Goal: Task Accomplishment & Management: Use online tool/utility

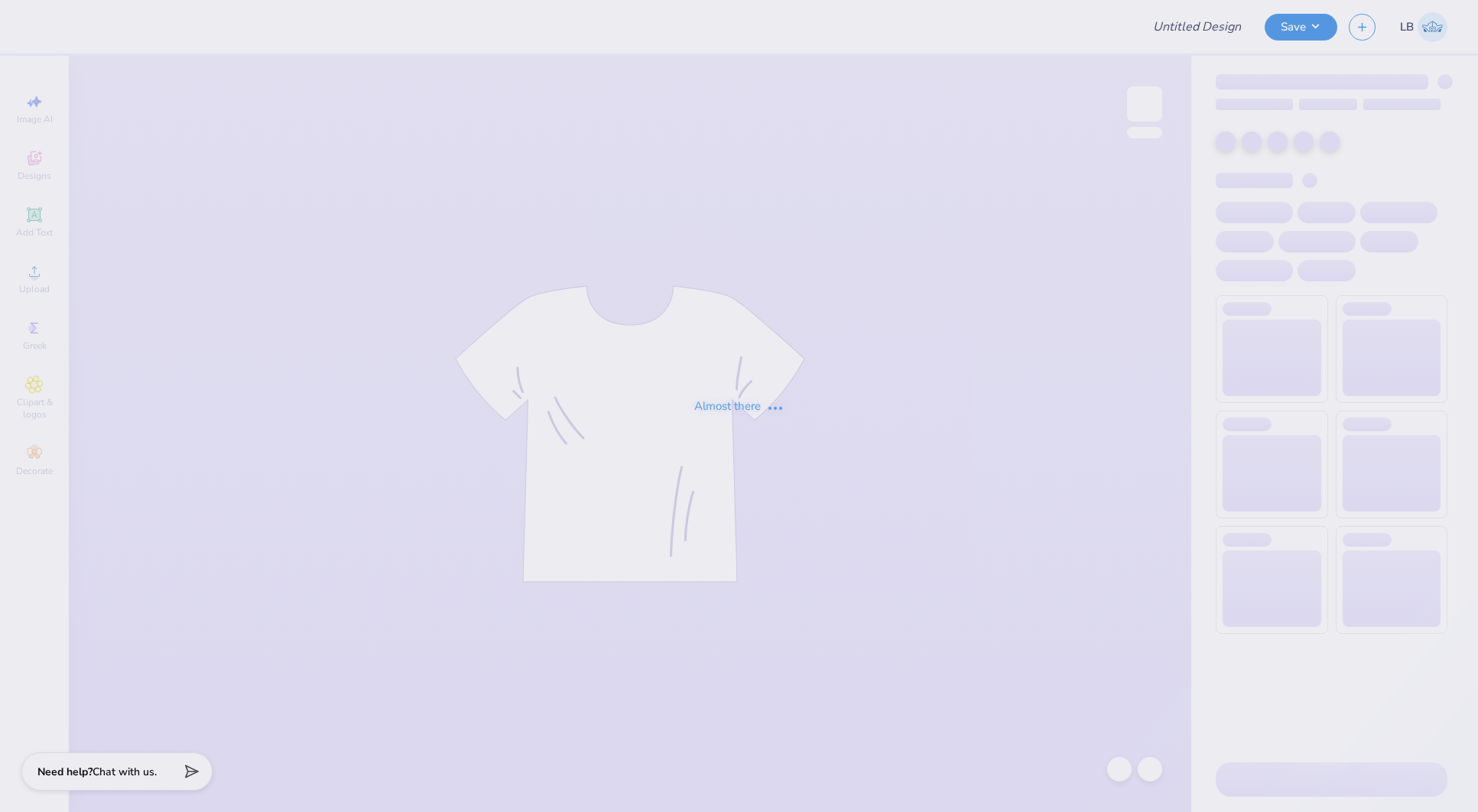
type input "[MEDICAL_DATA] function shirt"
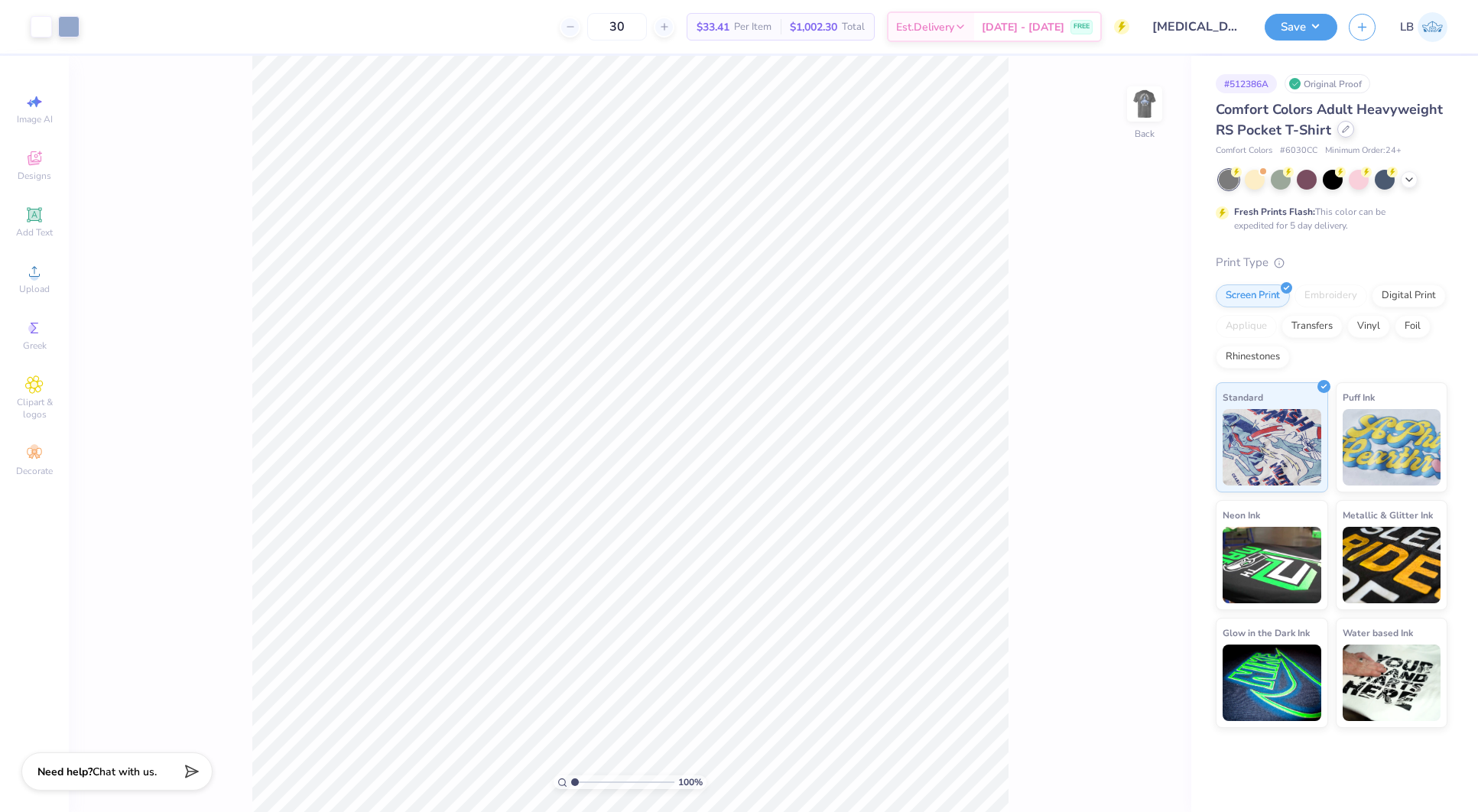
click at [1339, 134] on div at bounding box center [1346, 129] width 16 height 16
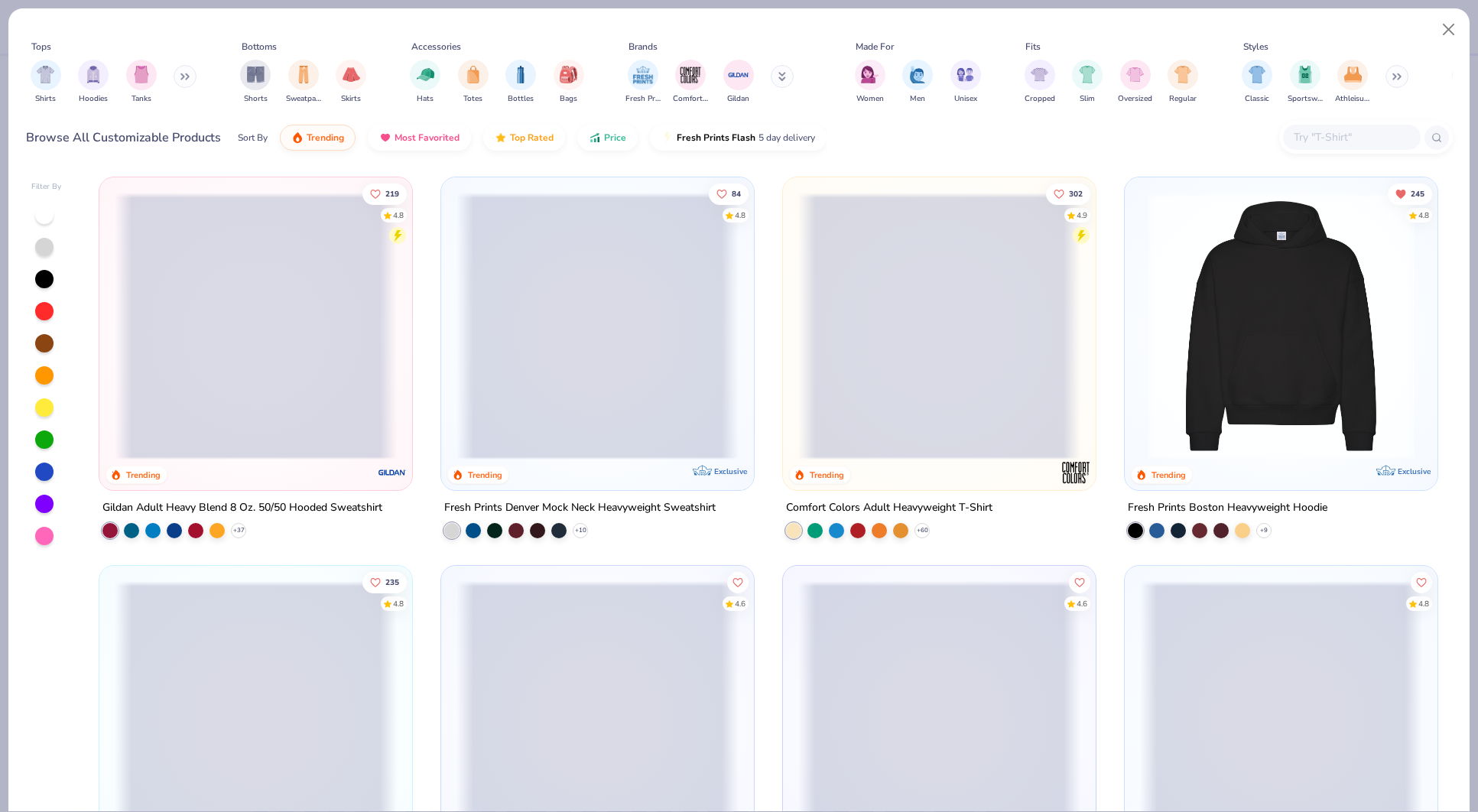
click at [898, 321] on span at bounding box center [940, 326] width 282 height 267
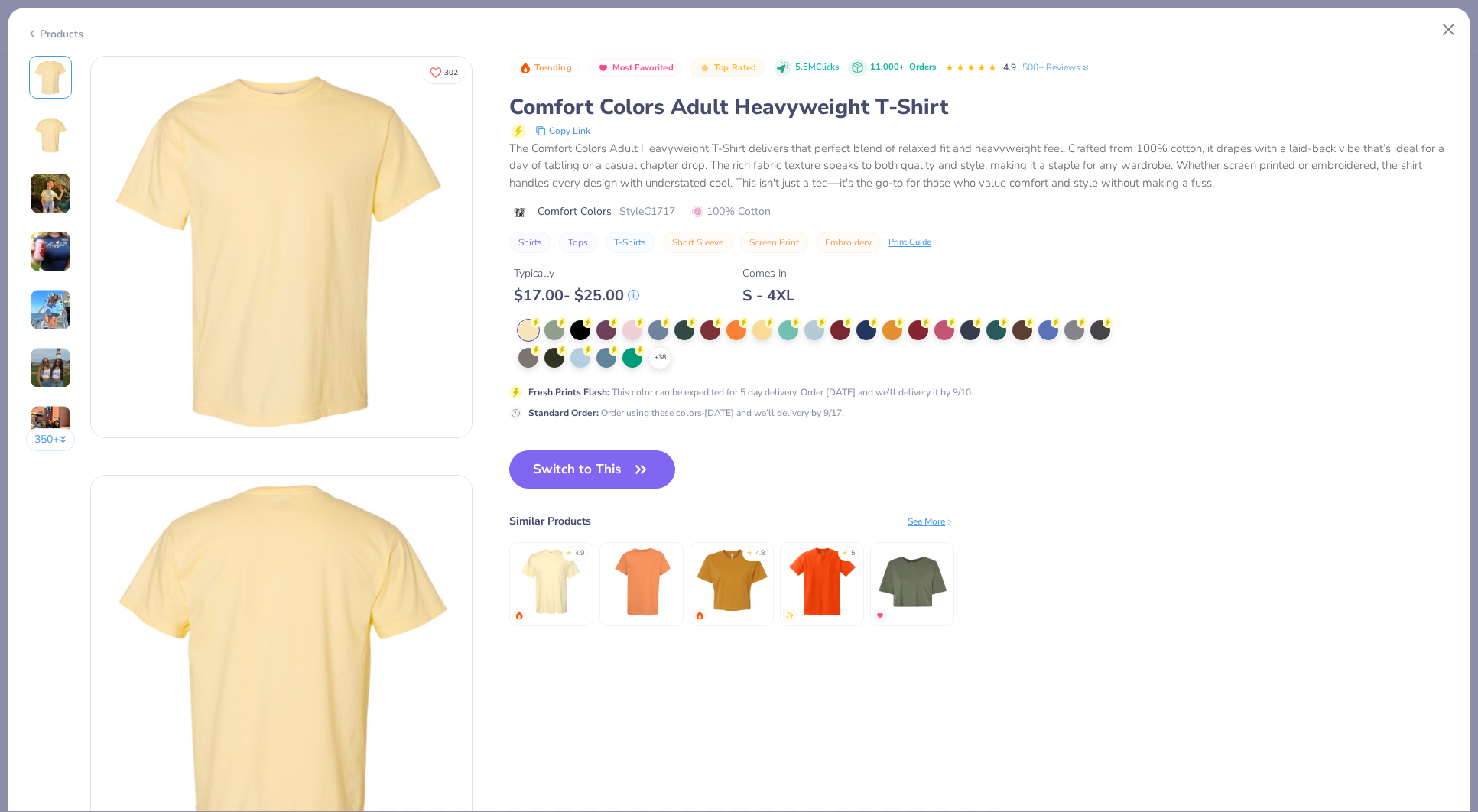
click at [1087, 328] on div "+ 38" at bounding box center [819, 345] width 603 height 49
click at [1077, 331] on div at bounding box center [1074, 329] width 20 height 20
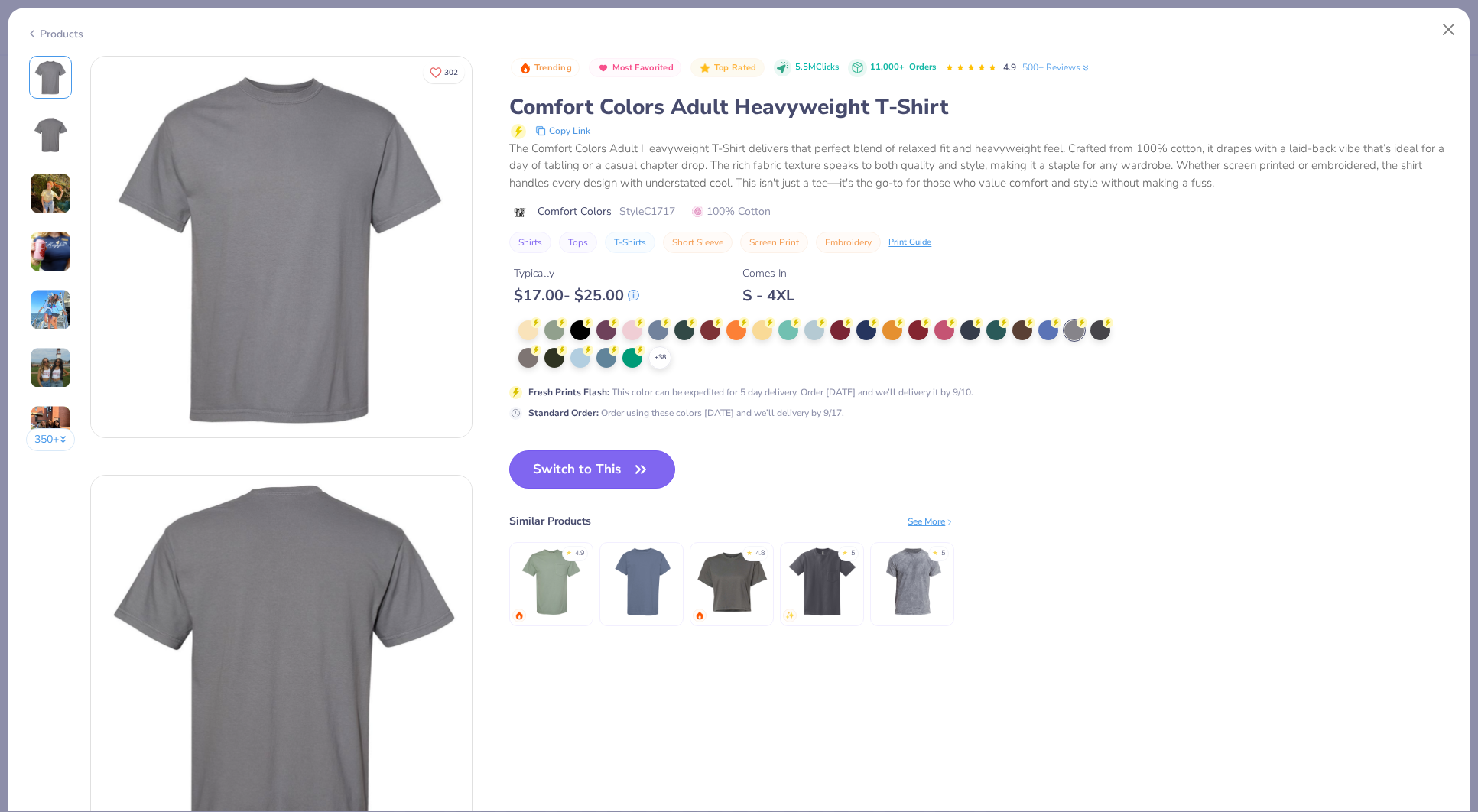
drag, startPoint x: 618, startPoint y: 472, endPoint x: 615, endPoint y: 460, distance: 12.4
click at [618, 473] on button "Switch to This" at bounding box center [592, 469] width 166 height 38
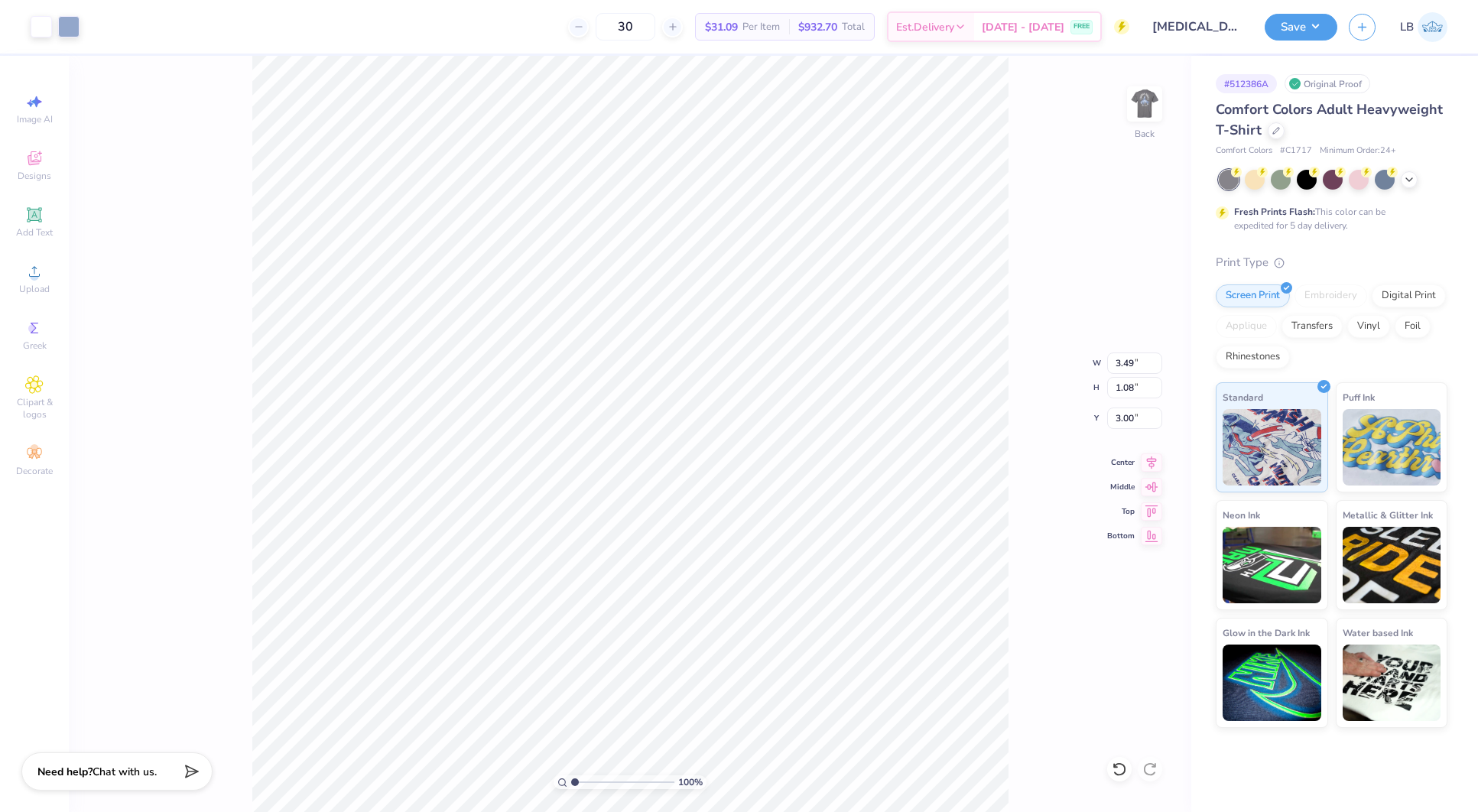
type input "3.95"
click at [1152, 106] on img at bounding box center [1145, 104] width 61 height 61
type input "3.77"
click at [1278, 130] on icon at bounding box center [1276, 129] width 7 height 7
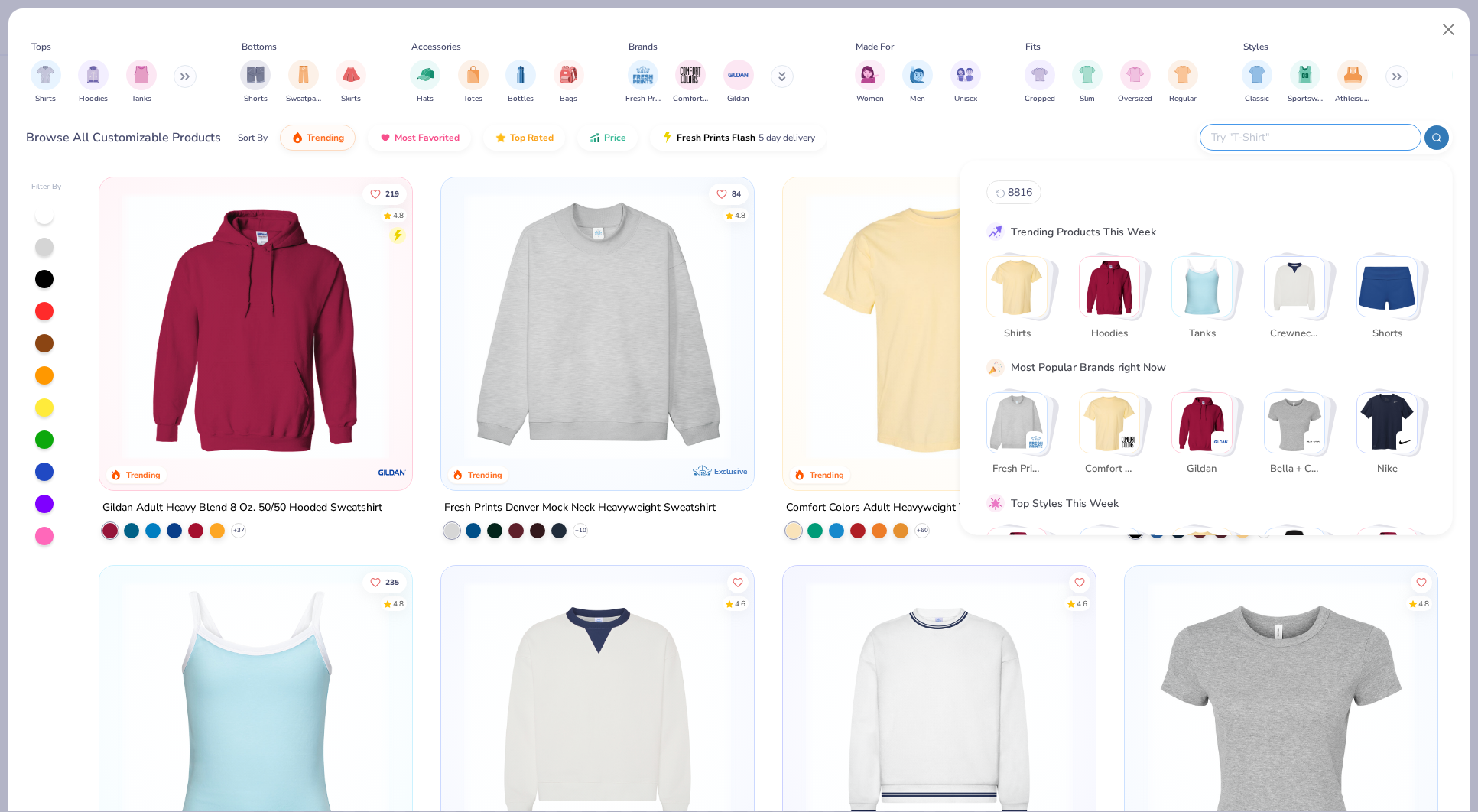
click at [1325, 137] on input "text" at bounding box center [1310, 137] width 200 height 17
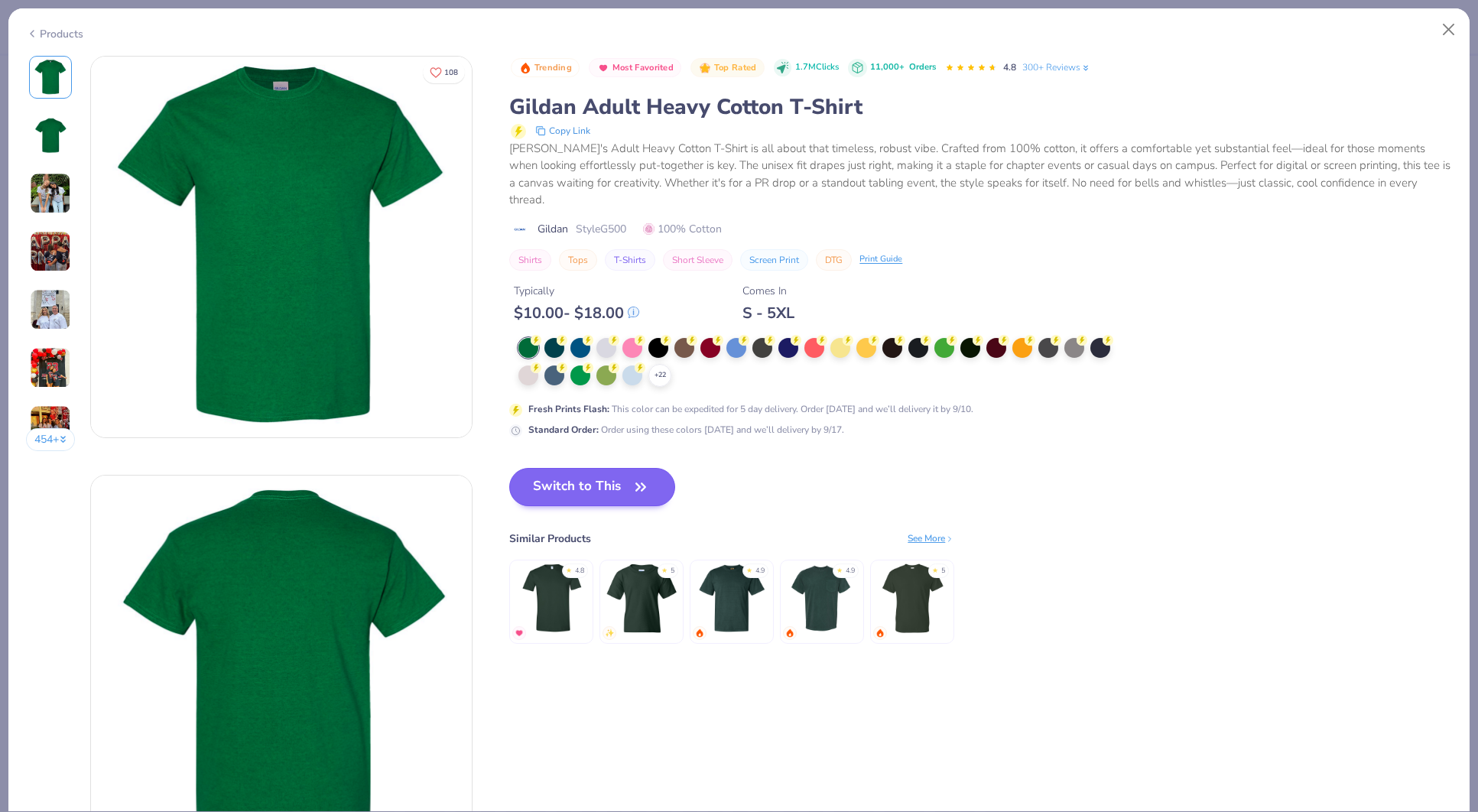
click at [627, 365] on div at bounding box center [632, 375] width 20 height 20
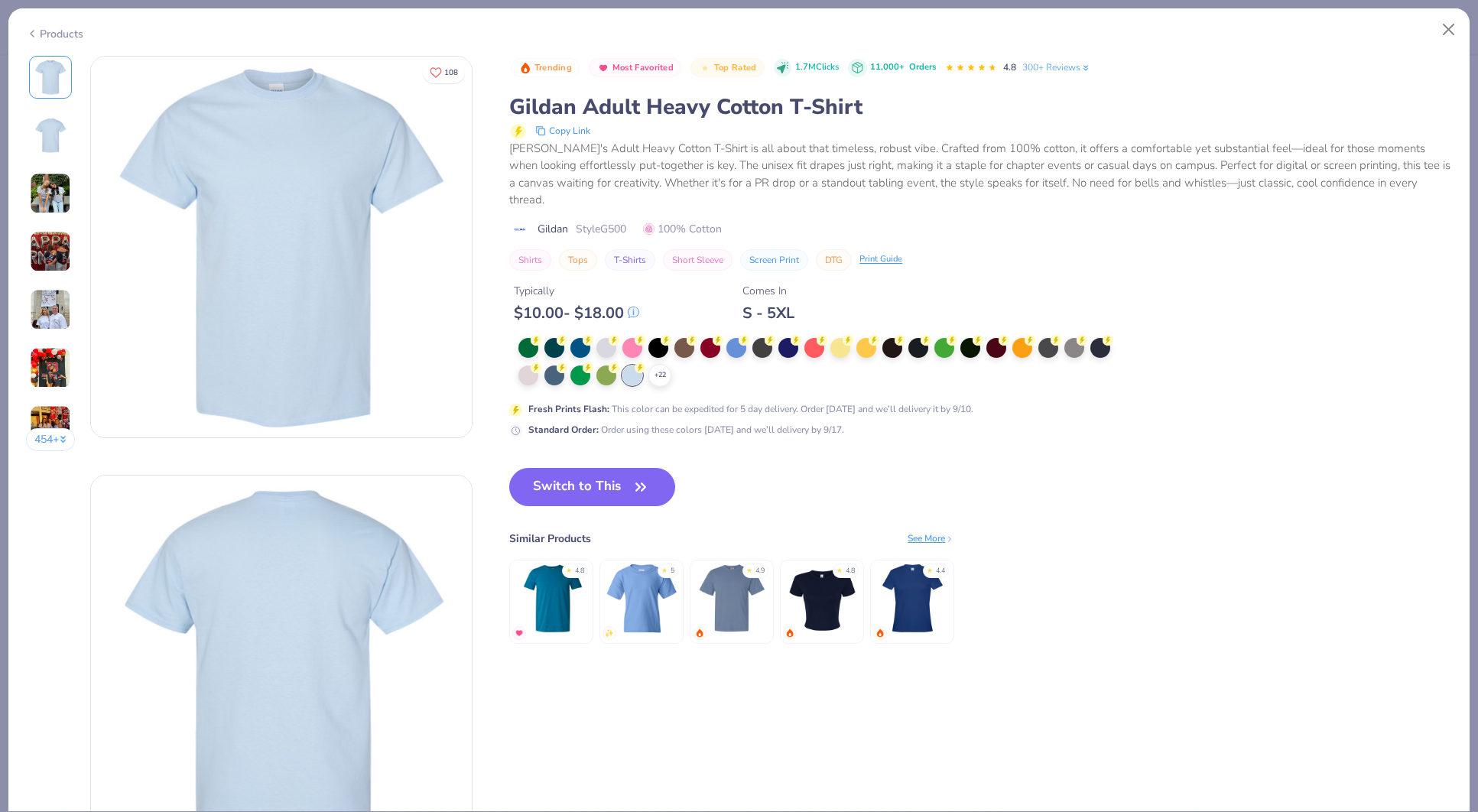
click at [55, 30] on div "Products" at bounding box center [55, 34] width 58 height 16
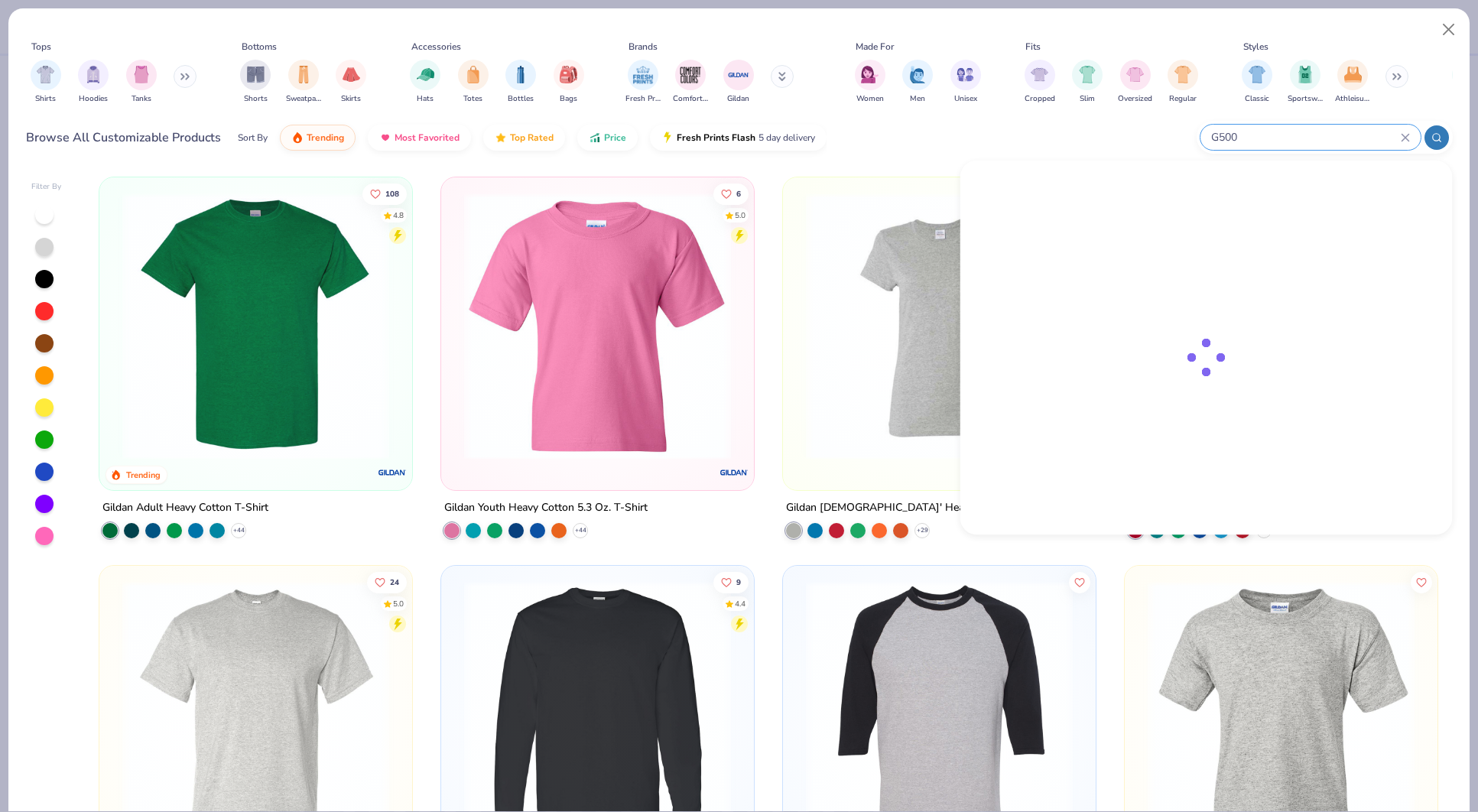
click at [1339, 142] on input "G500" at bounding box center [1306, 137] width 191 height 17
type input "G"
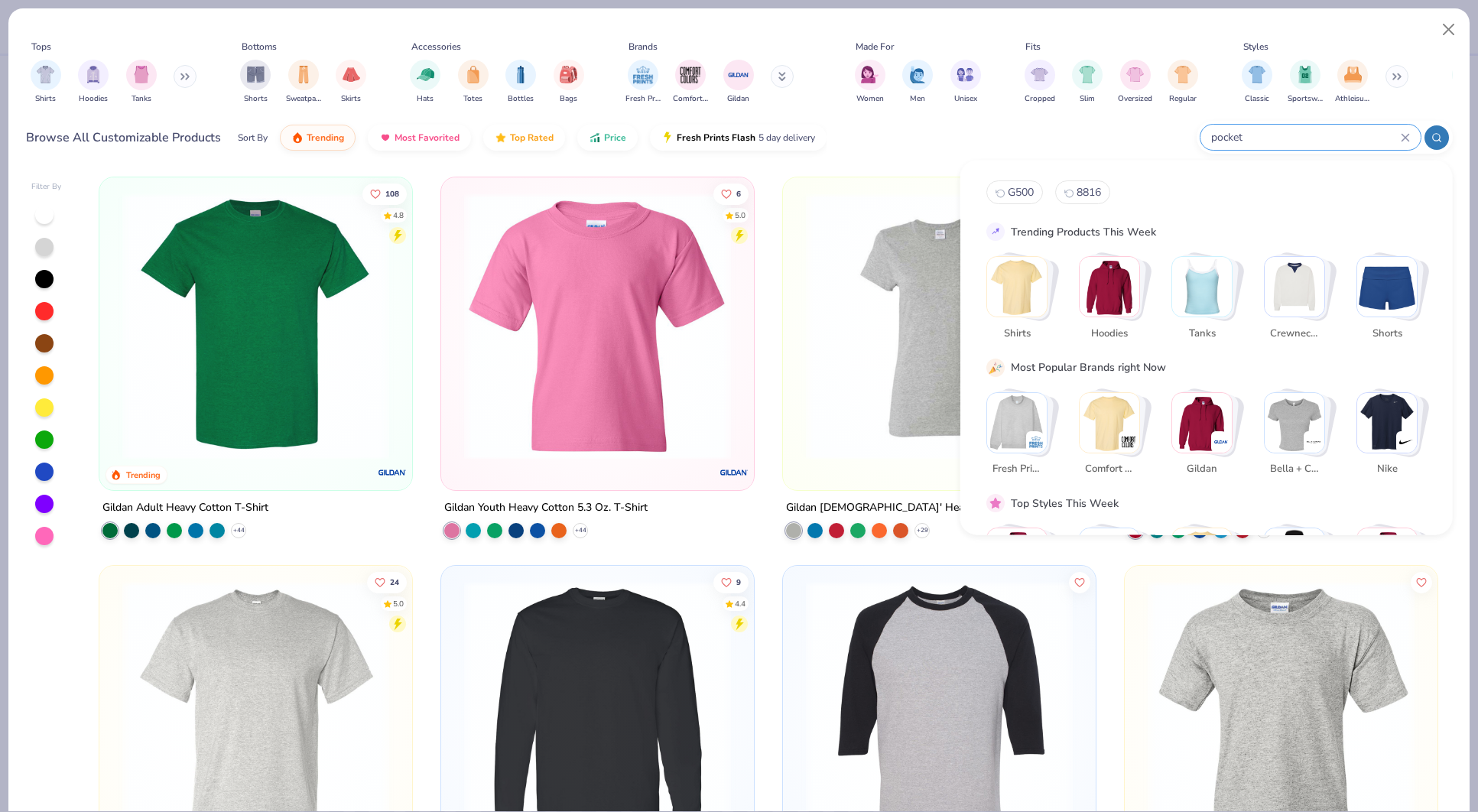
type input "pocket"
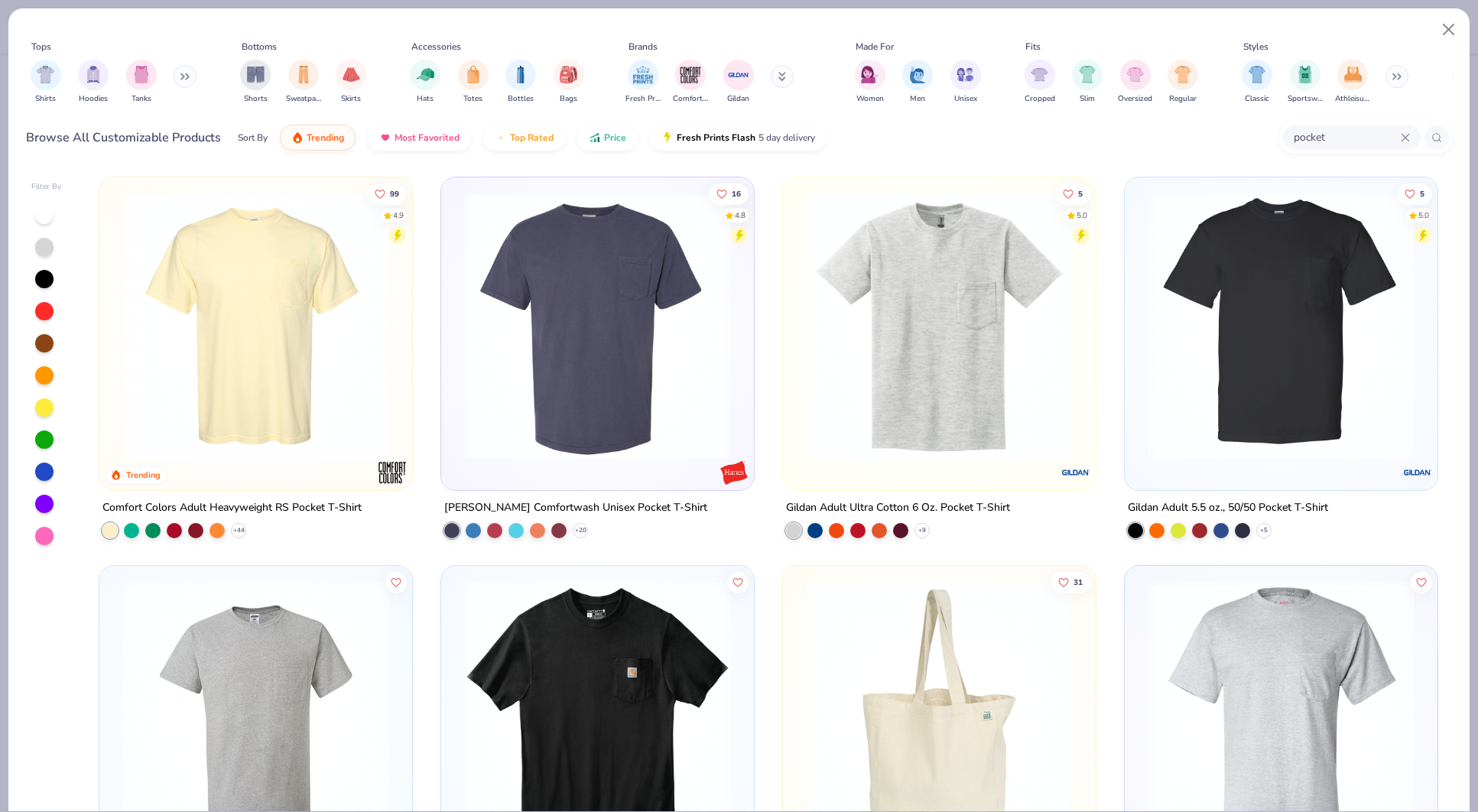
click at [927, 534] on div "+ 9" at bounding box center [858, 531] width 143 height 16
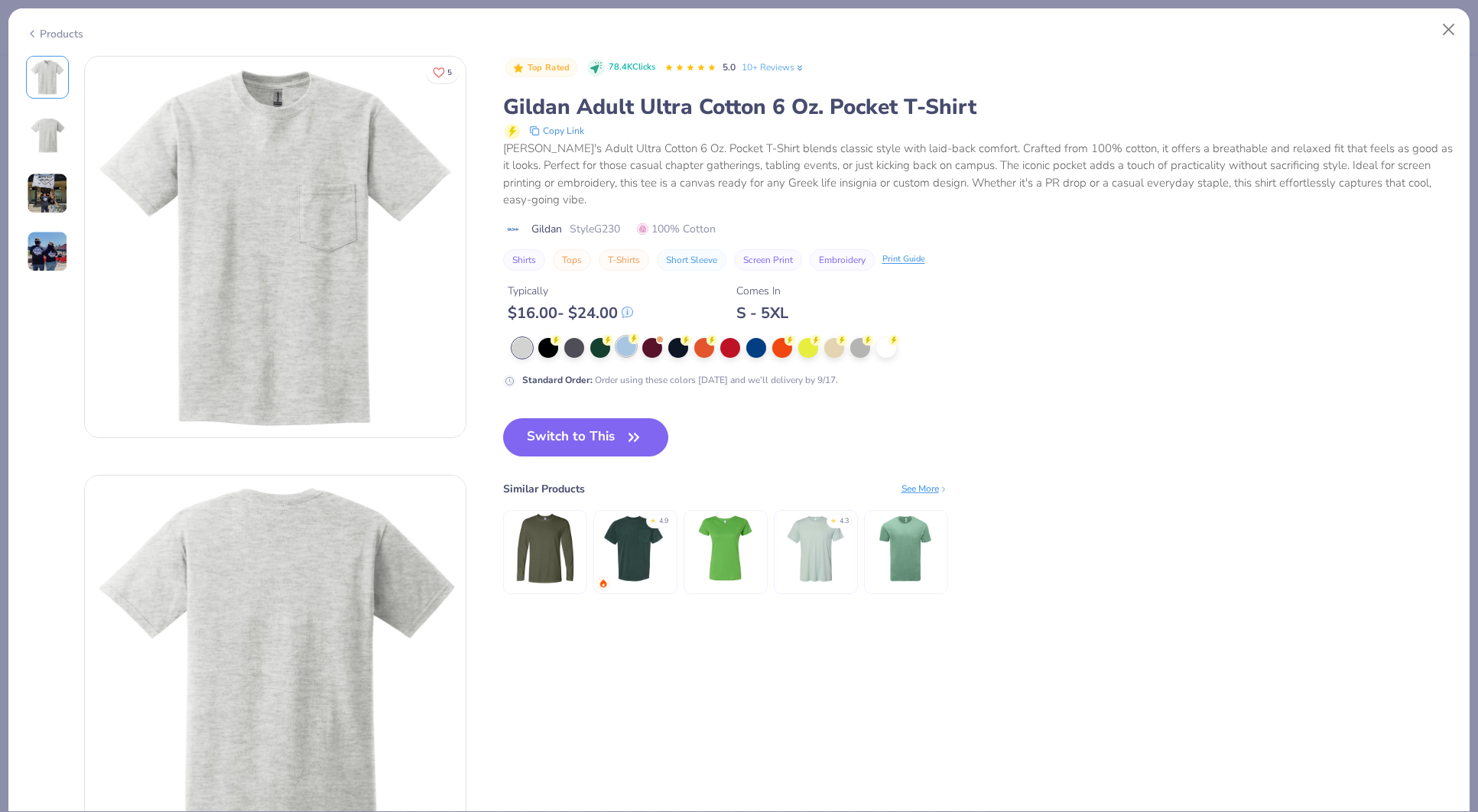
click at [629, 356] on div at bounding box center [626, 346] width 20 height 20
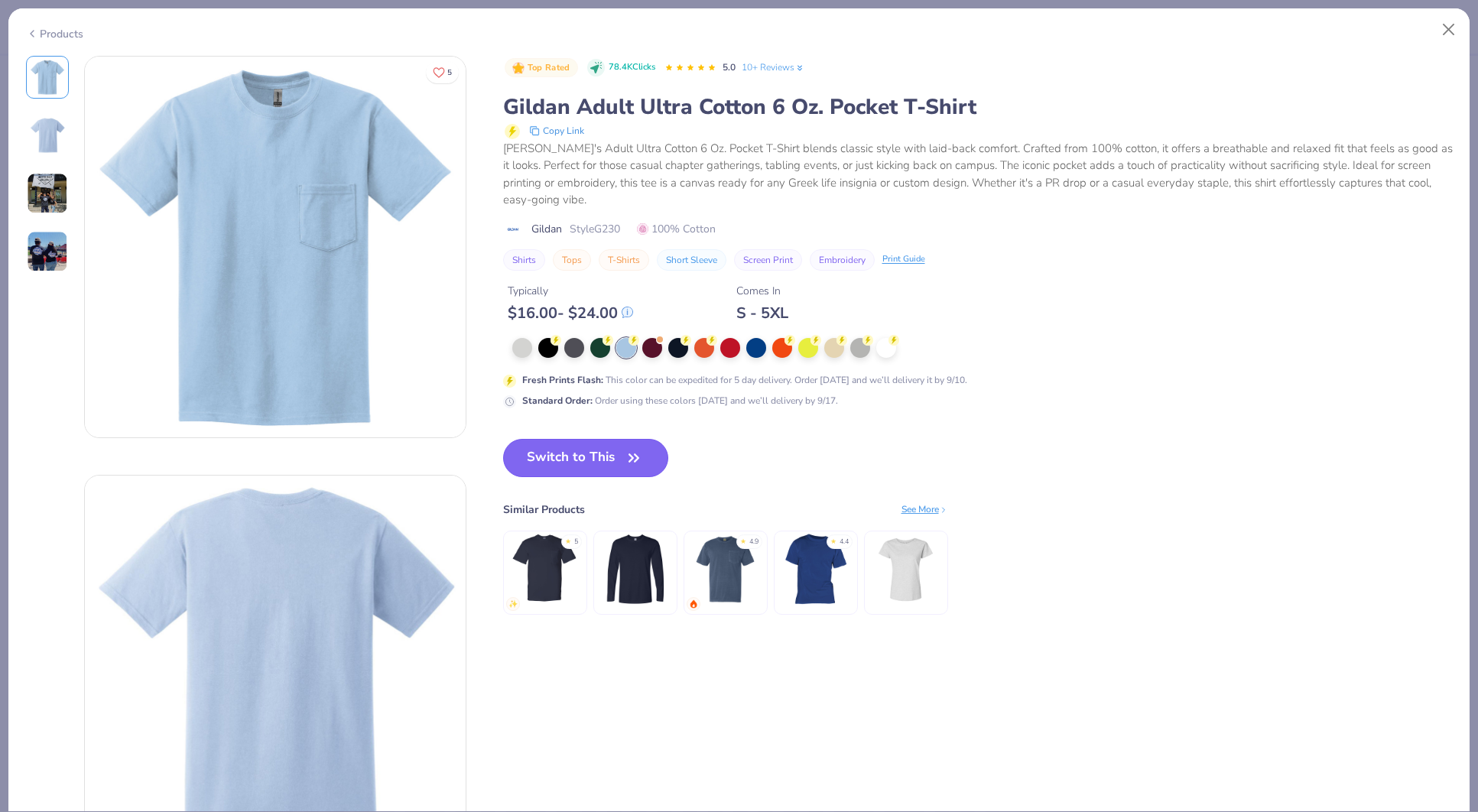
click at [614, 455] on button "Switch to This" at bounding box center [585, 458] width 166 height 38
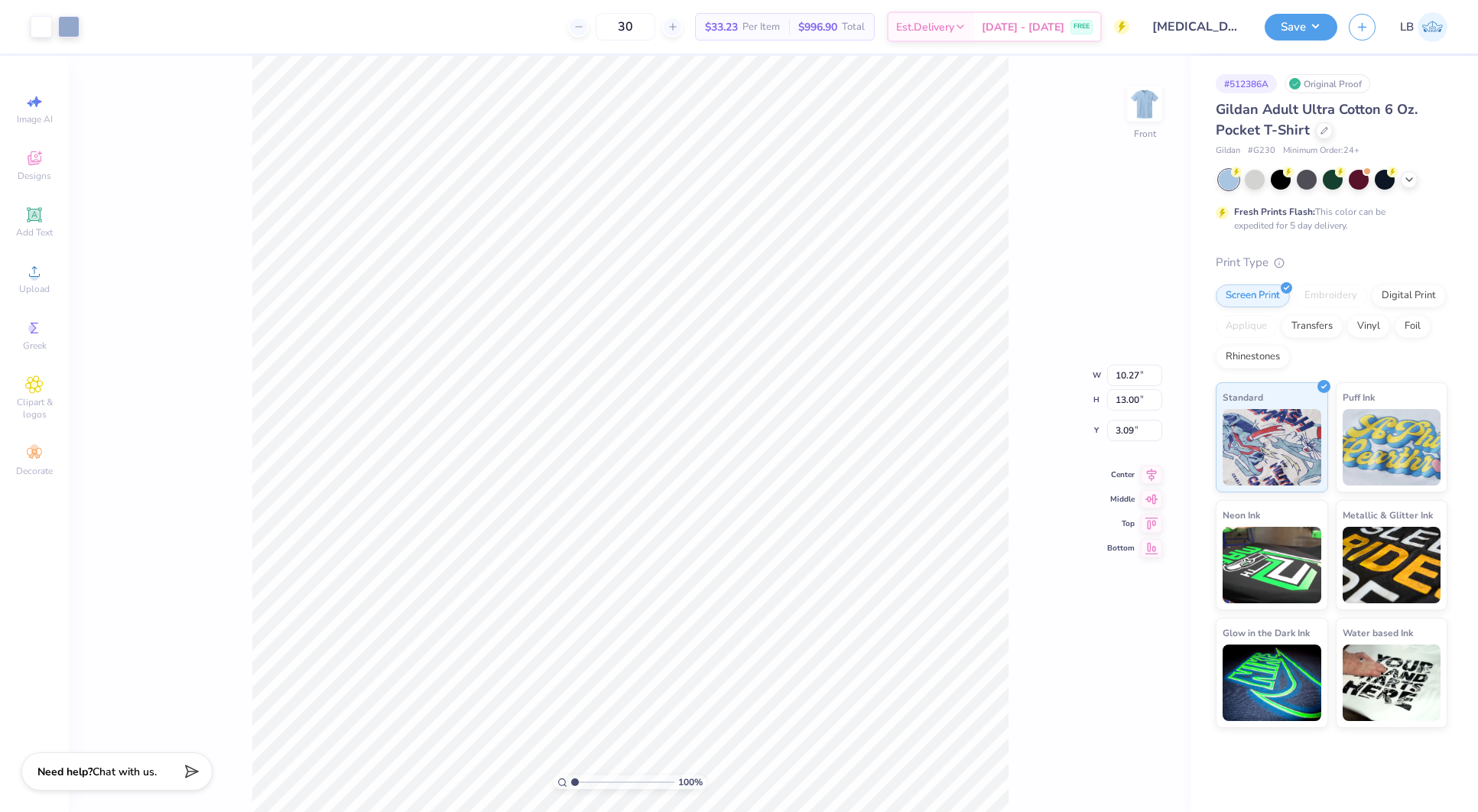
click at [48, 5] on div "Art colors" at bounding box center [40, 26] width 79 height 54
click at [63, 24] on div at bounding box center [69, 26] width 21 height 21
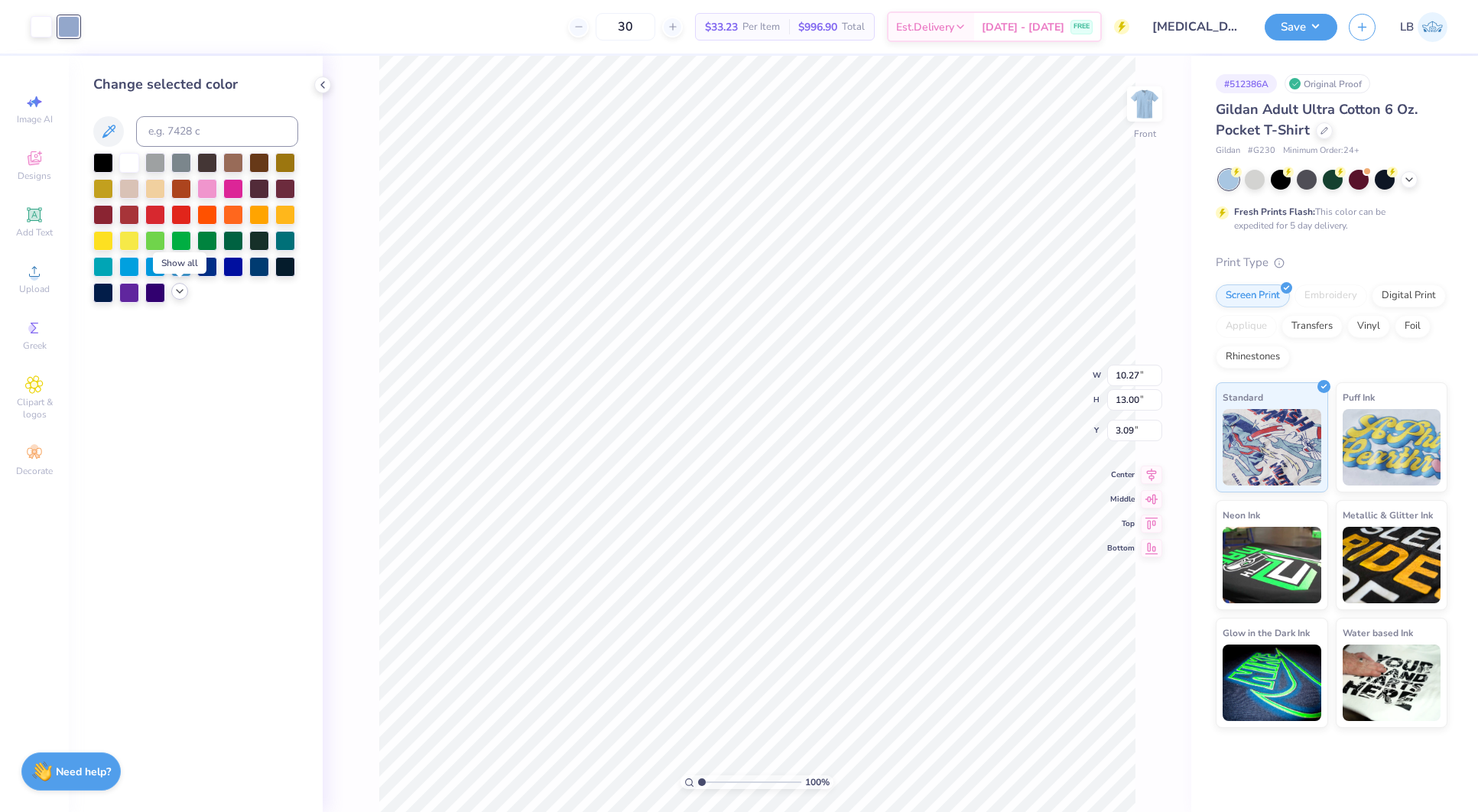
click at [181, 293] on icon at bounding box center [180, 291] width 12 height 12
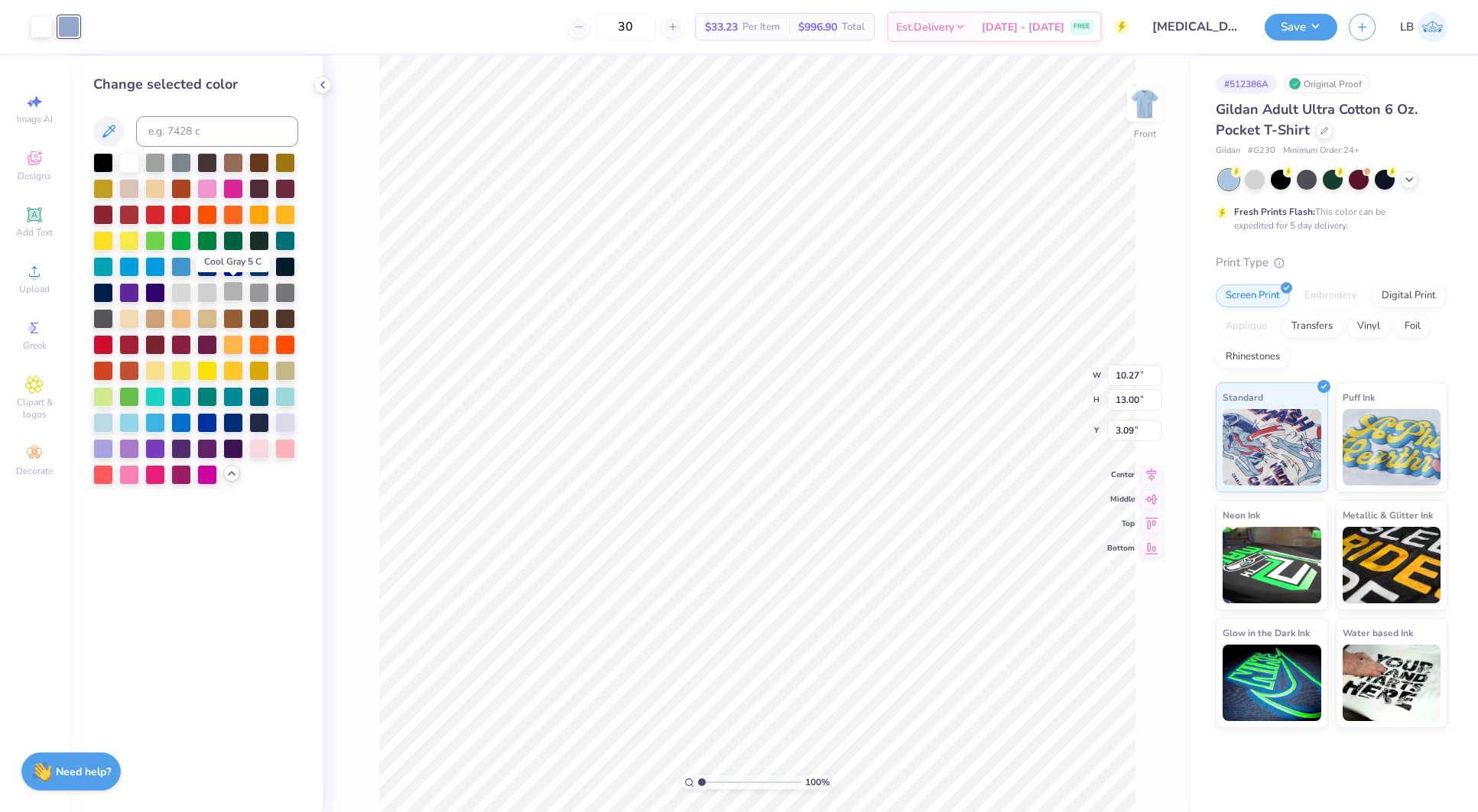
click at [243, 295] on div at bounding box center [233, 291] width 20 height 20
click at [260, 295] on div at bounding box center [259, 291] width 20 height 20
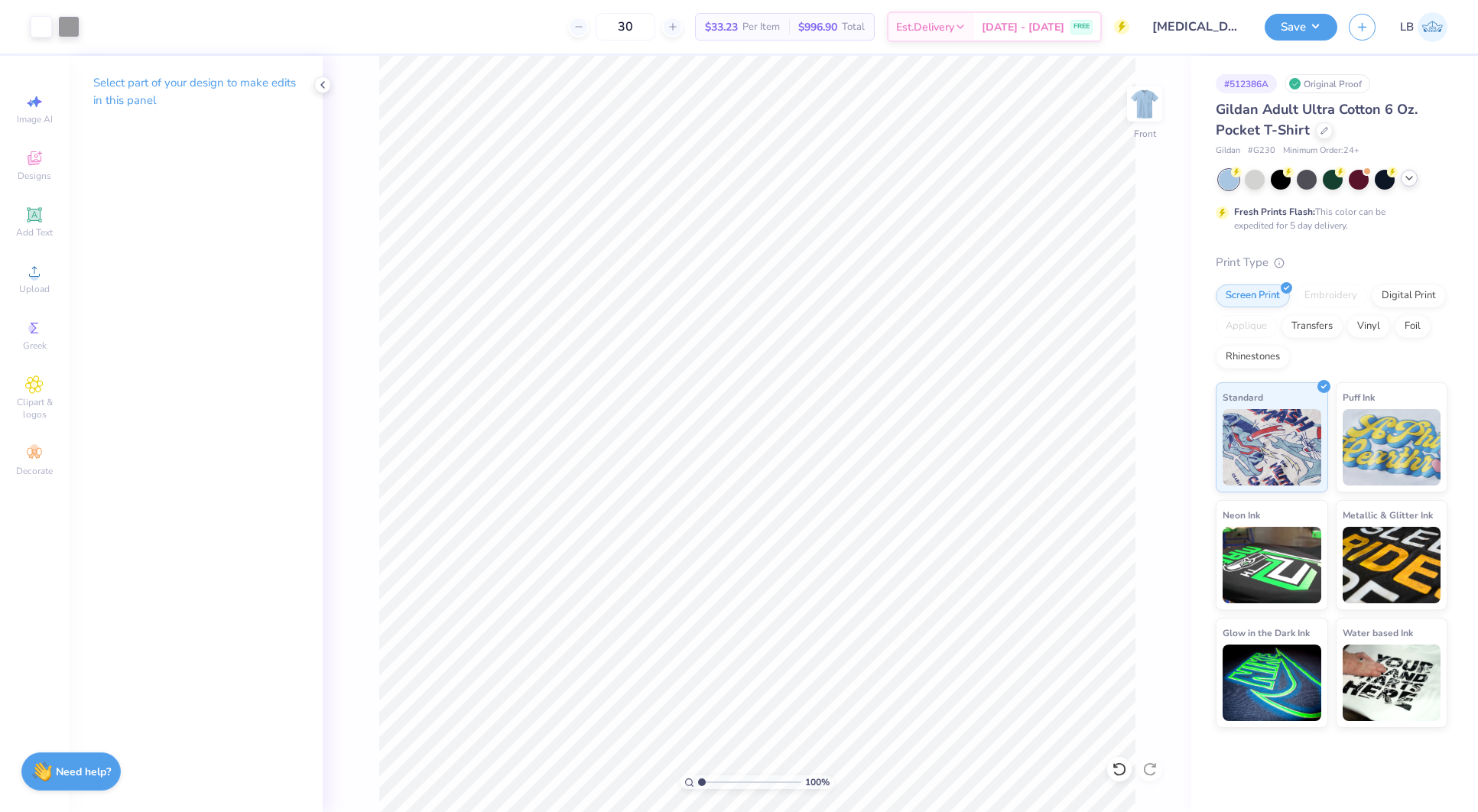
click at [1410, 177] on icon at bounding box center [1409, 178] width 12 height 12
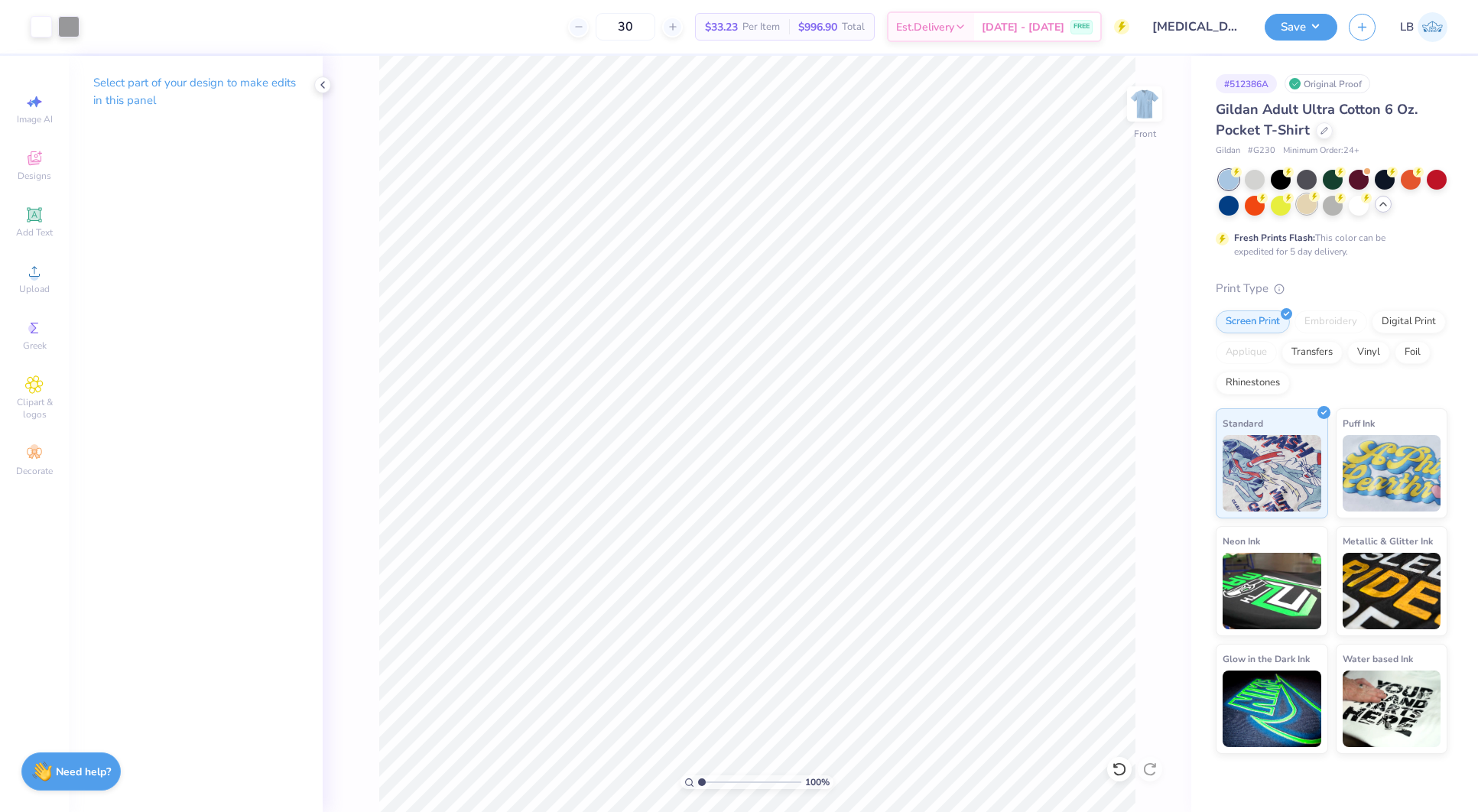
click at [1306, 208] on div at bounding box center [1307, 204] width 20 height 20
click at [1326, 129] on icon at bounding box center [1324, 129] width 7 height 7
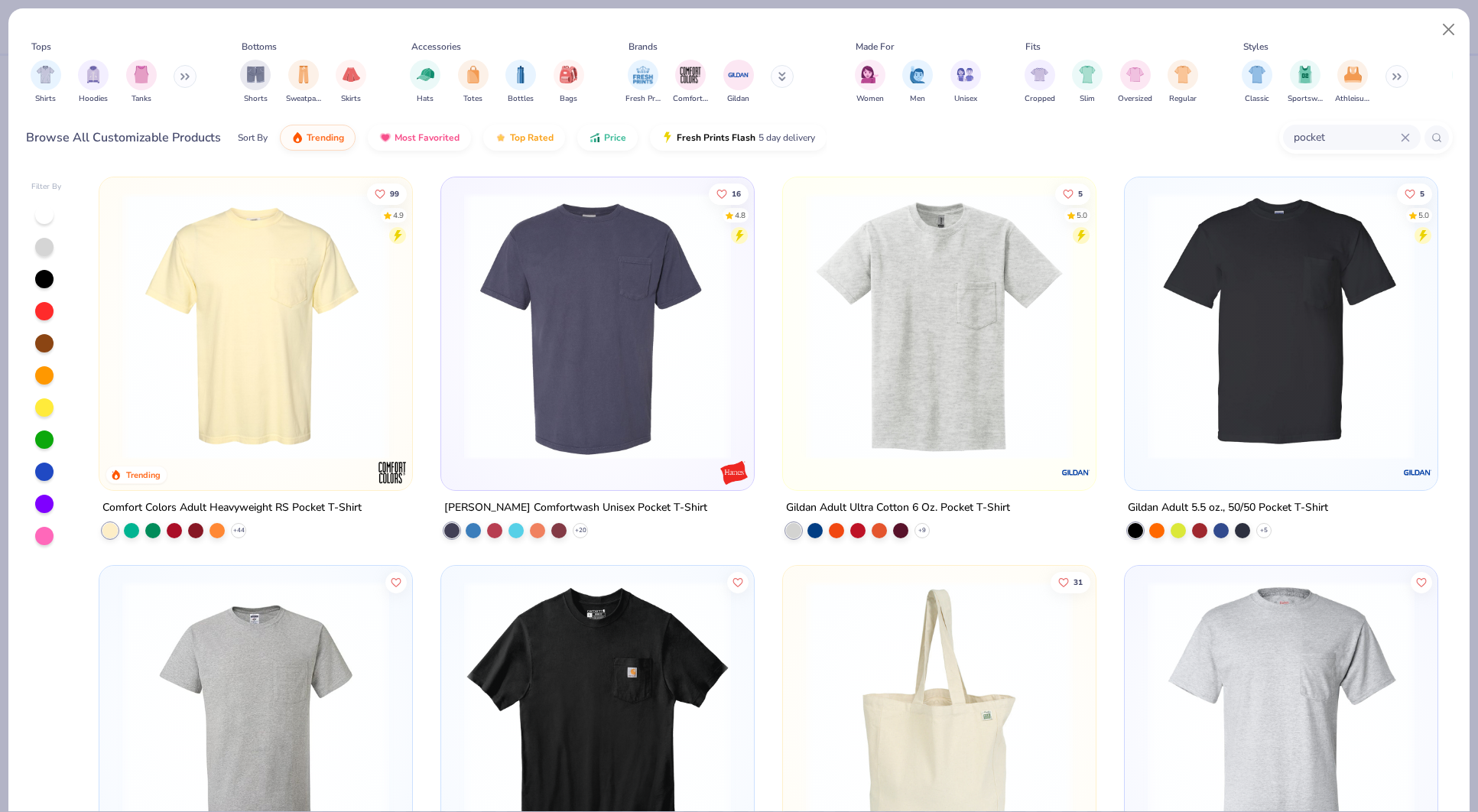
click at [1330, 138] on input "pocket" at bounding box center [1347, 137] width 109 height 17
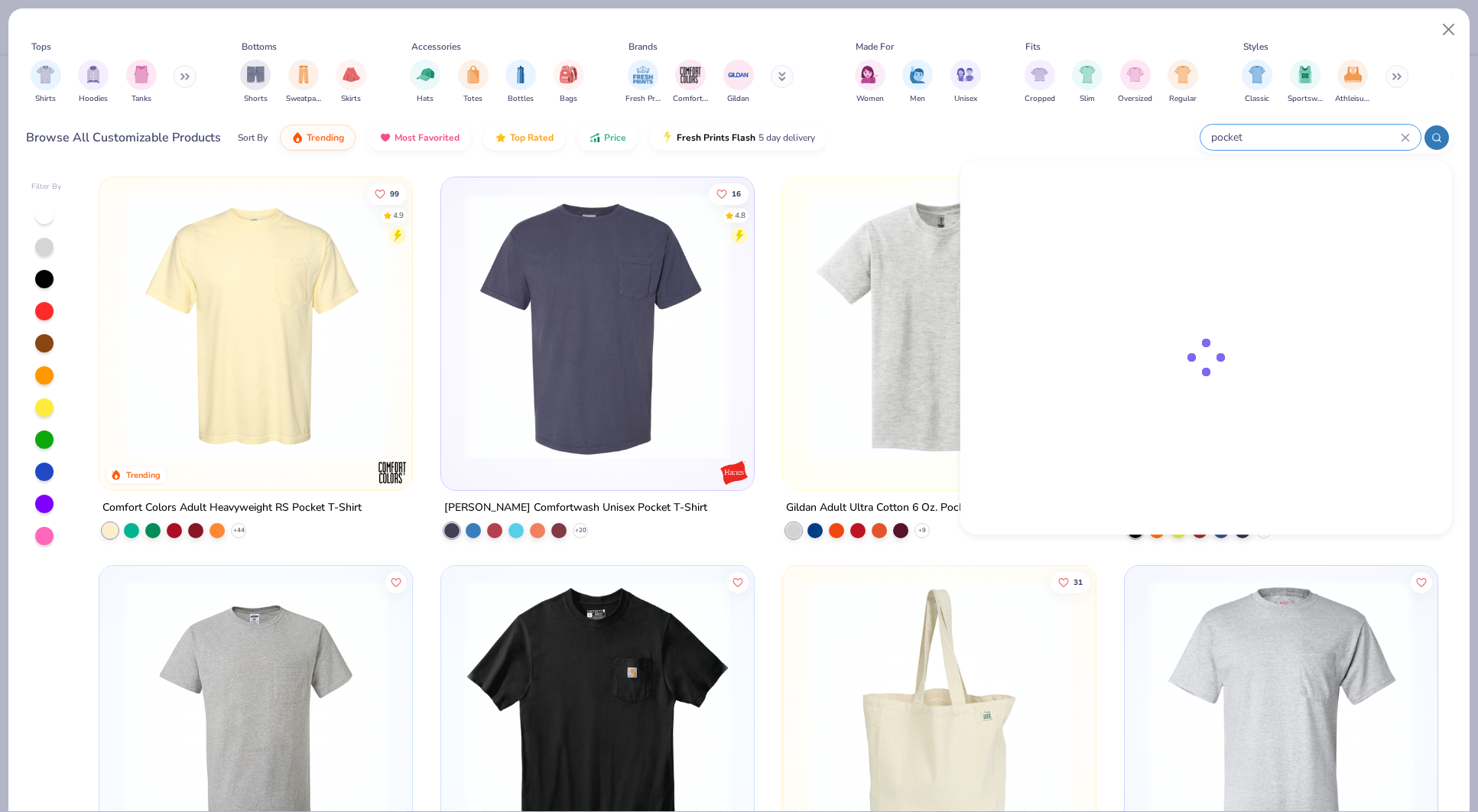
click at [1330, 138] on input "pocket" at bounding box center [1306, 137] width 191 height 17
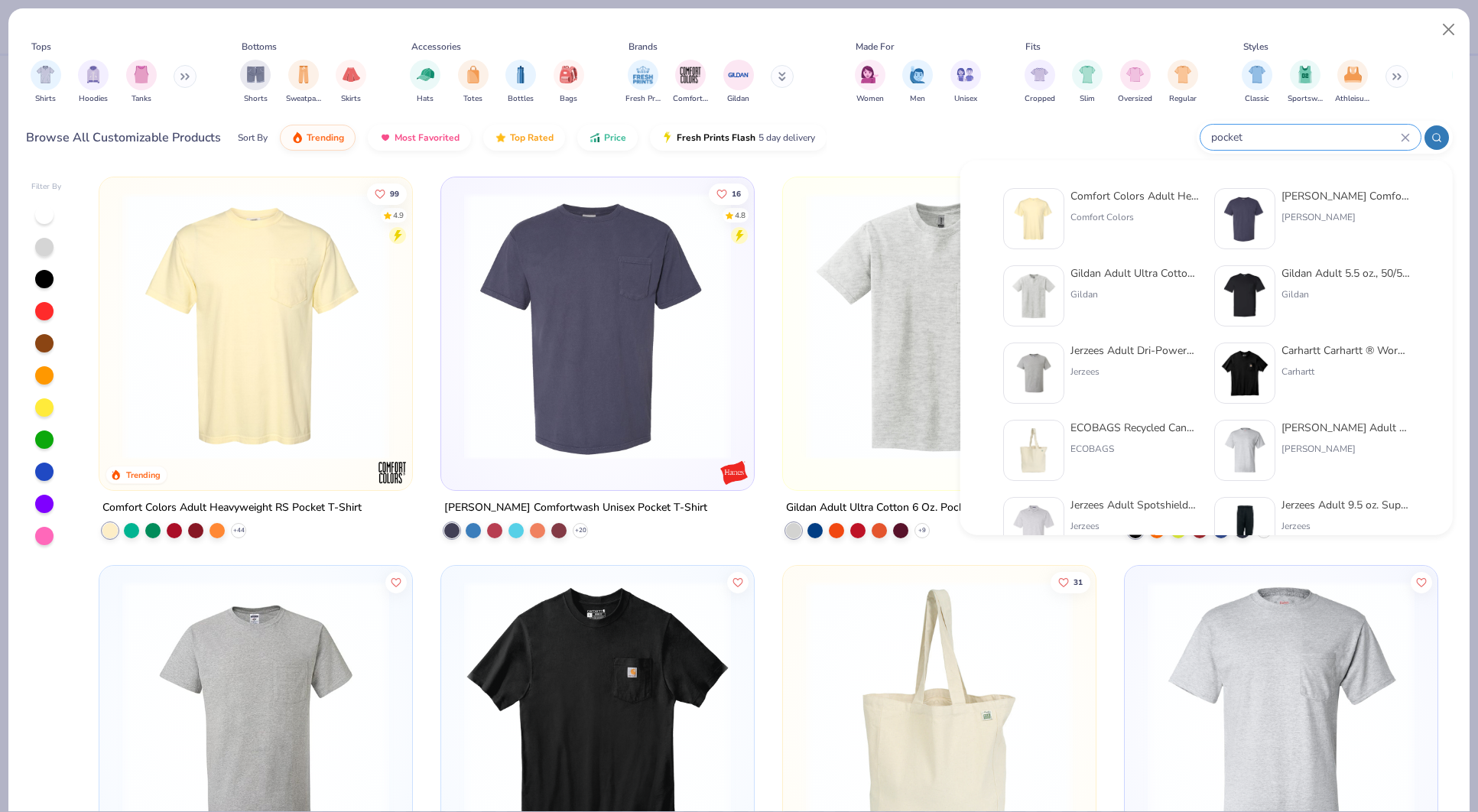
click at [1087, 212] on div "Comfort Colors" at bounding box center [1135, 217] width 129 height 14
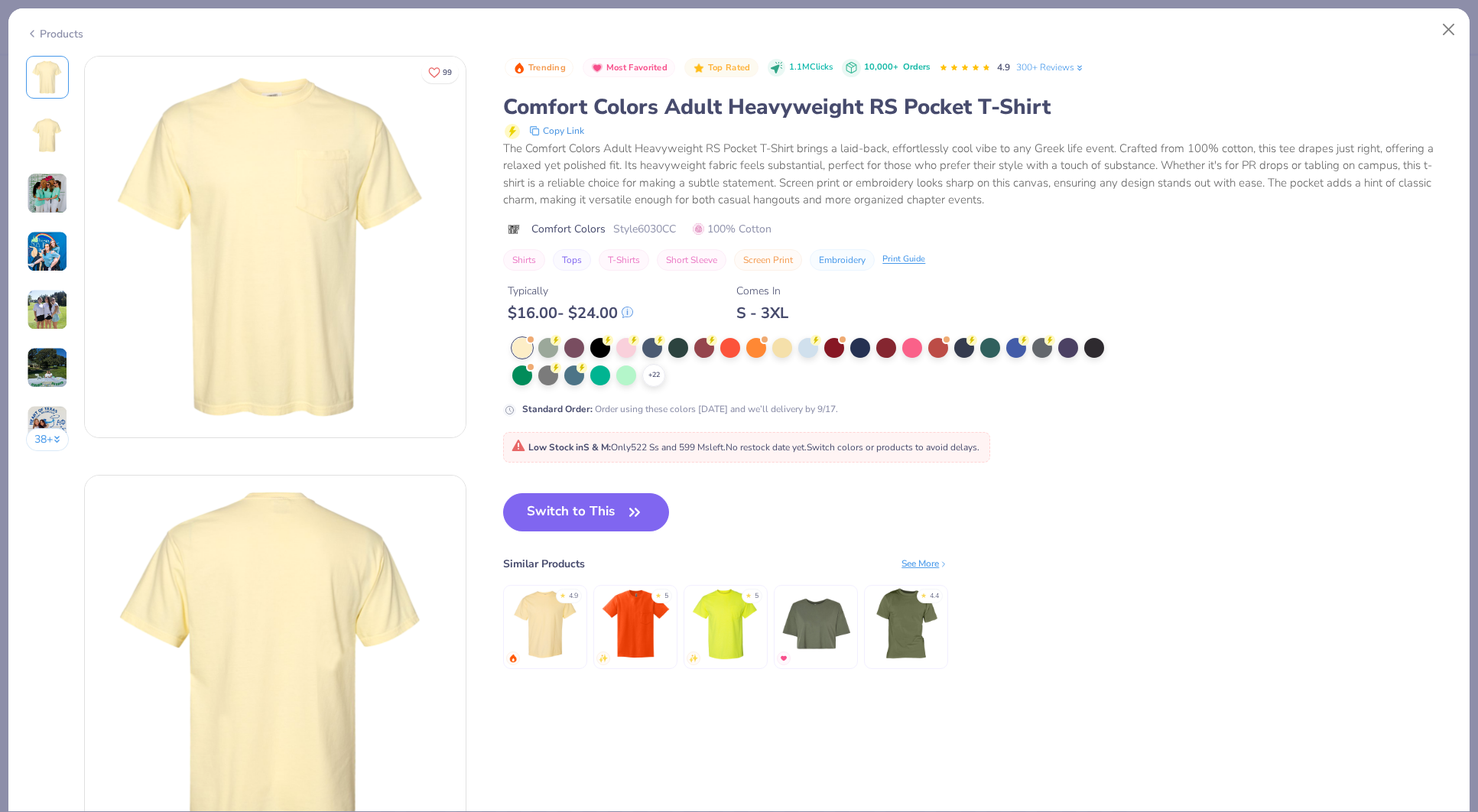
click at [601, 467] on div "Trending Most Favorited Top Rated 1.1M Clicks 10,000+ Orders 4.9 300+ Reviews C…" at bounding box center [977, 378] width 949 height 644
click at [594, 500] on button "Switch to This" at bounding box center [585, 512] width 166 height 38
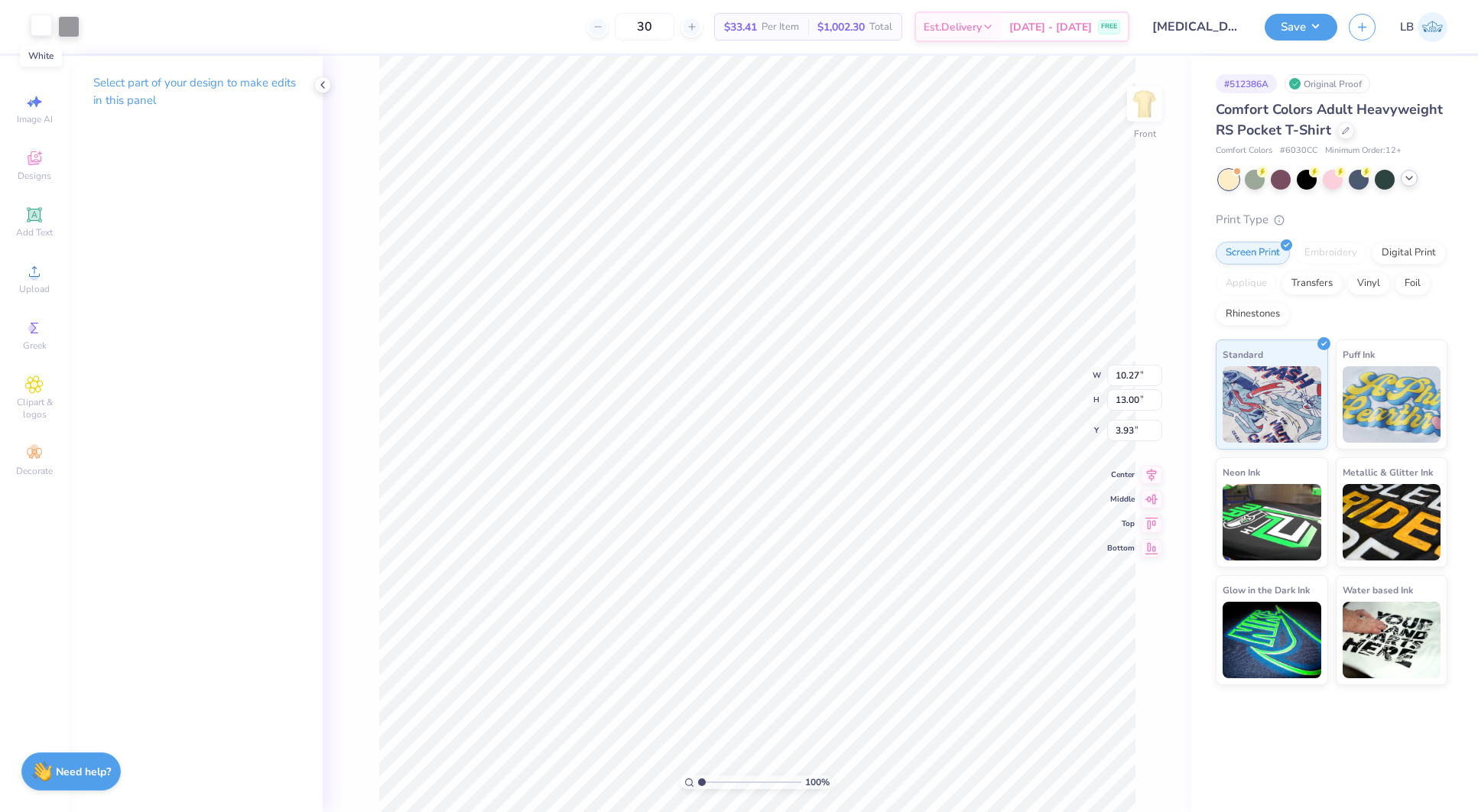
click at [40, 29] on div at bounding box center [41, 26] width 21 height 21
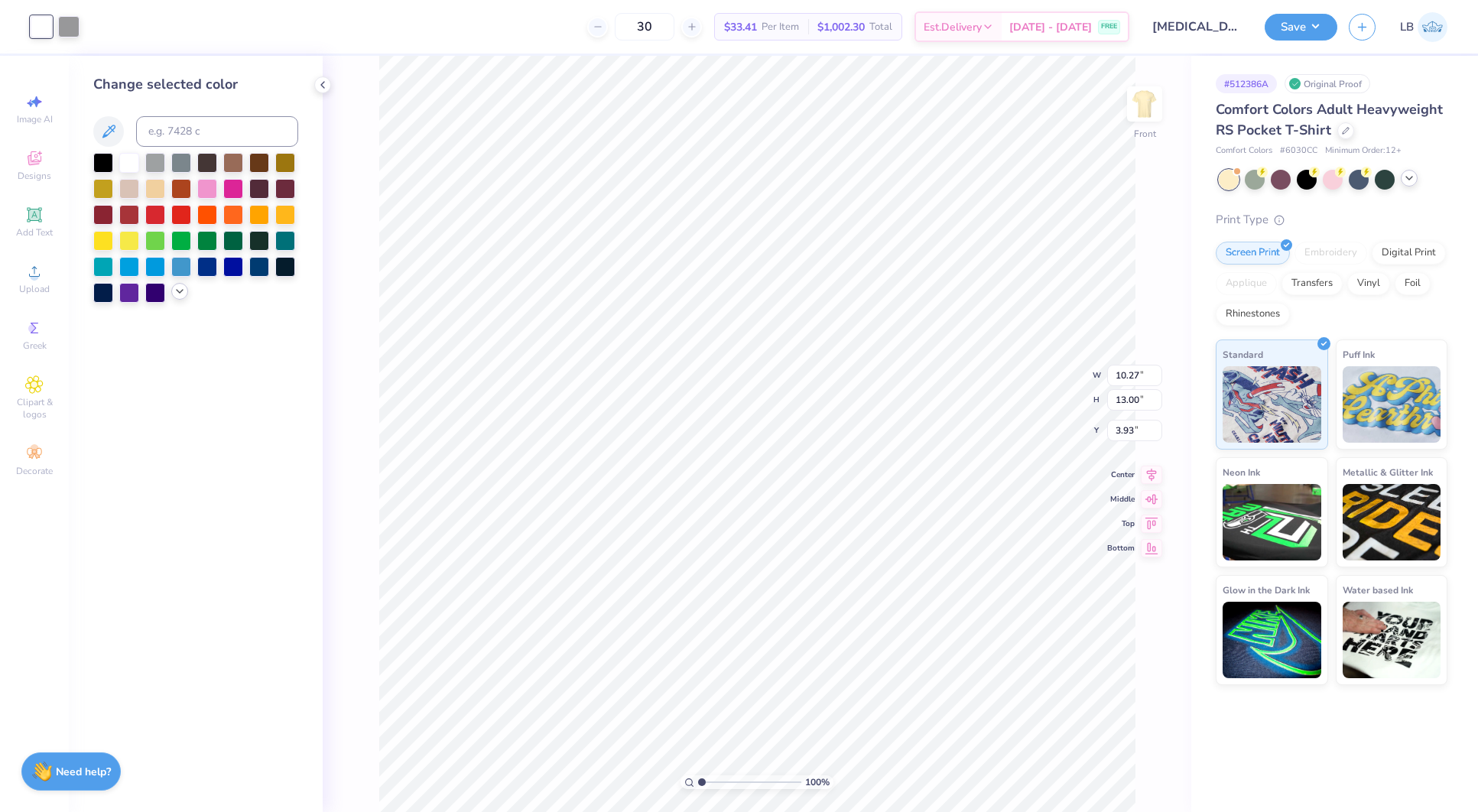
click at [174, 293] on icon at bounding box center [180, 291] width 12 height 12
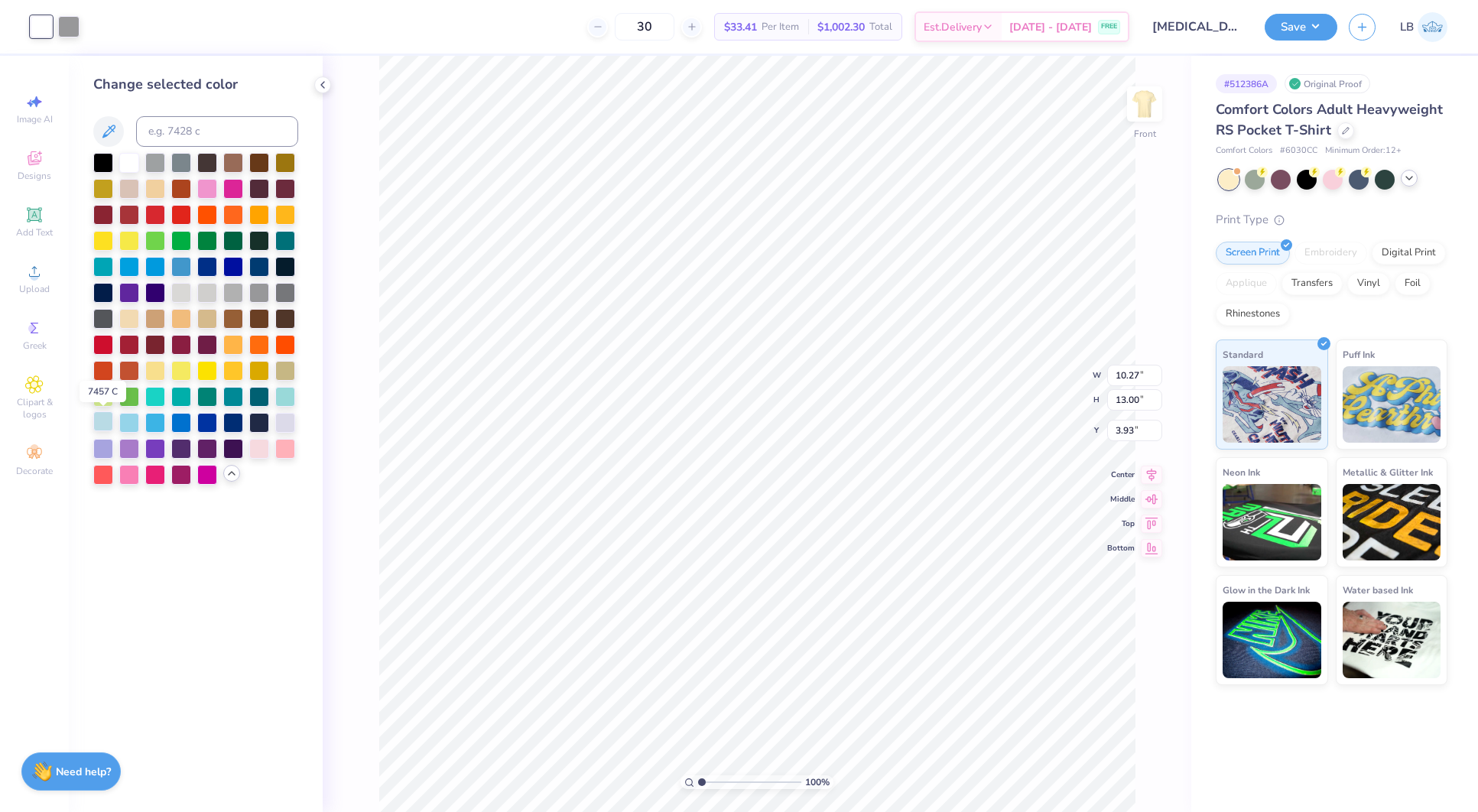
click at [106, 427] on div at bounding box center [103, 421] width 20 height 20
click at [181, 291] on div at bounding box center [181, 291] width 20 height 20
click at [74, 31] on div at bounding box center [69, 26] width 21 height 21
click at [106, 421] on div at bounding box center [103, 421] width 20 height 20
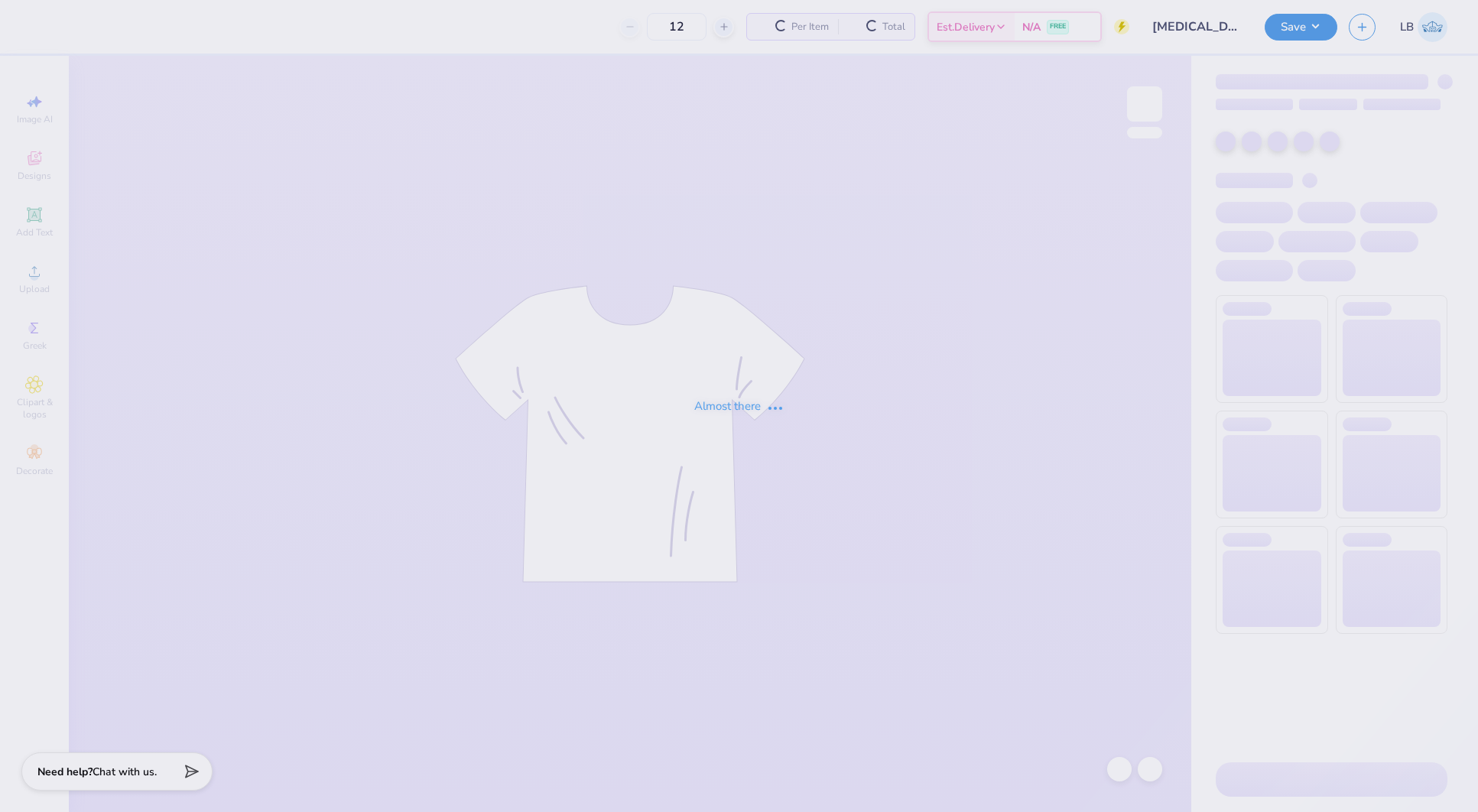
type input "30"
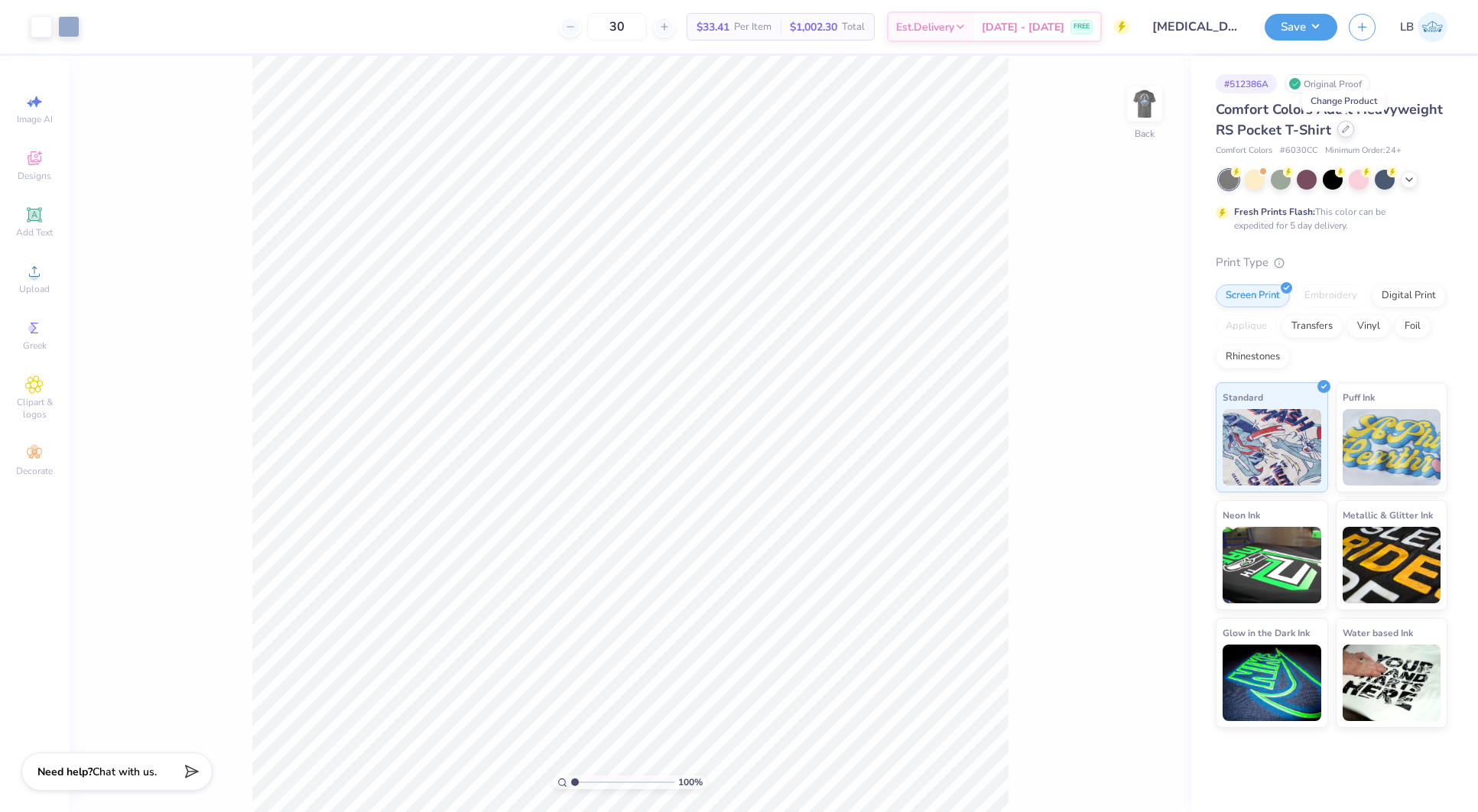
click at [1342, 127] on icon at bounding box center [1345, 129] width 7 height 7
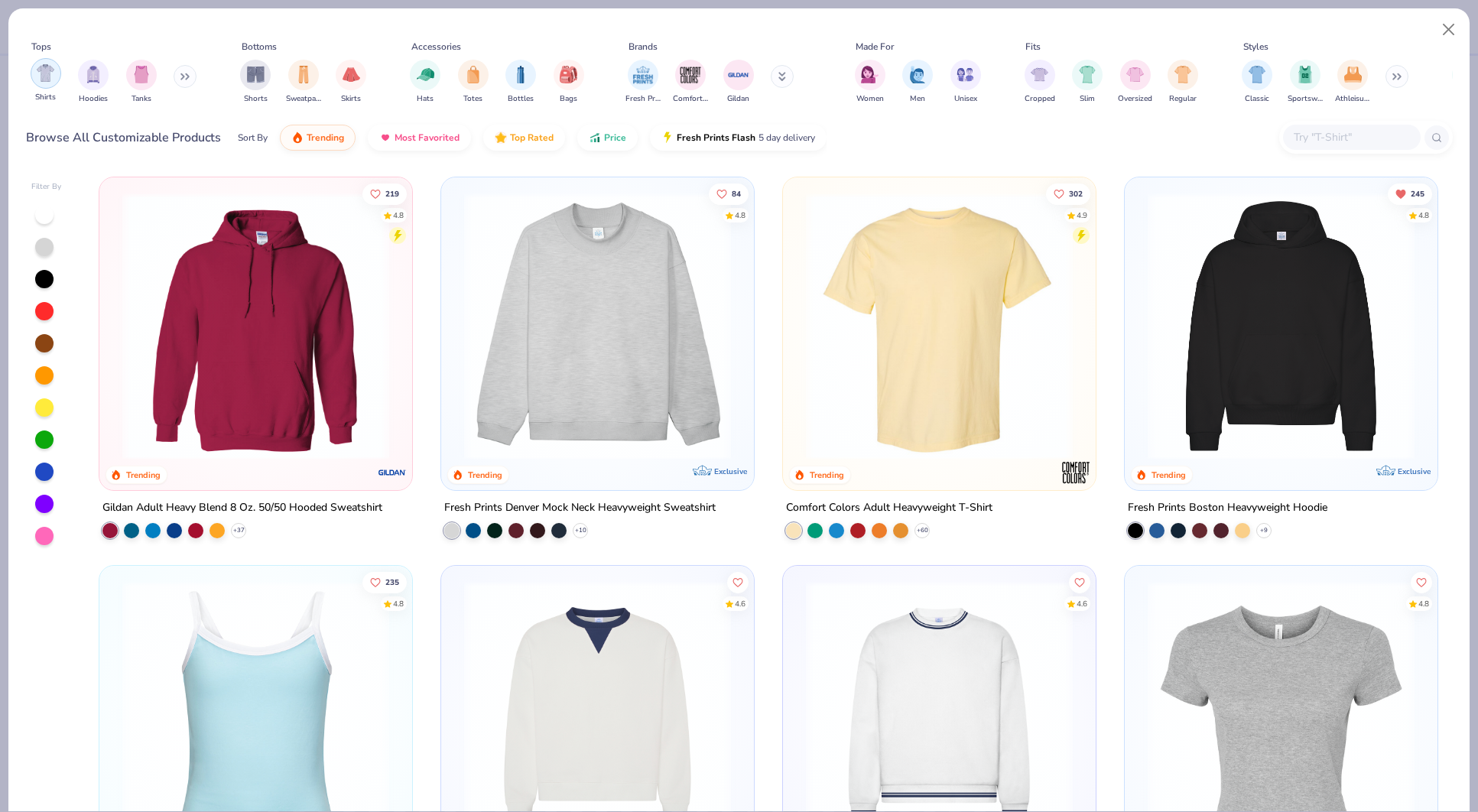
click at [42, 80] on img "filter for Shirts" at bounding box center [45, 73] width 17 height 17
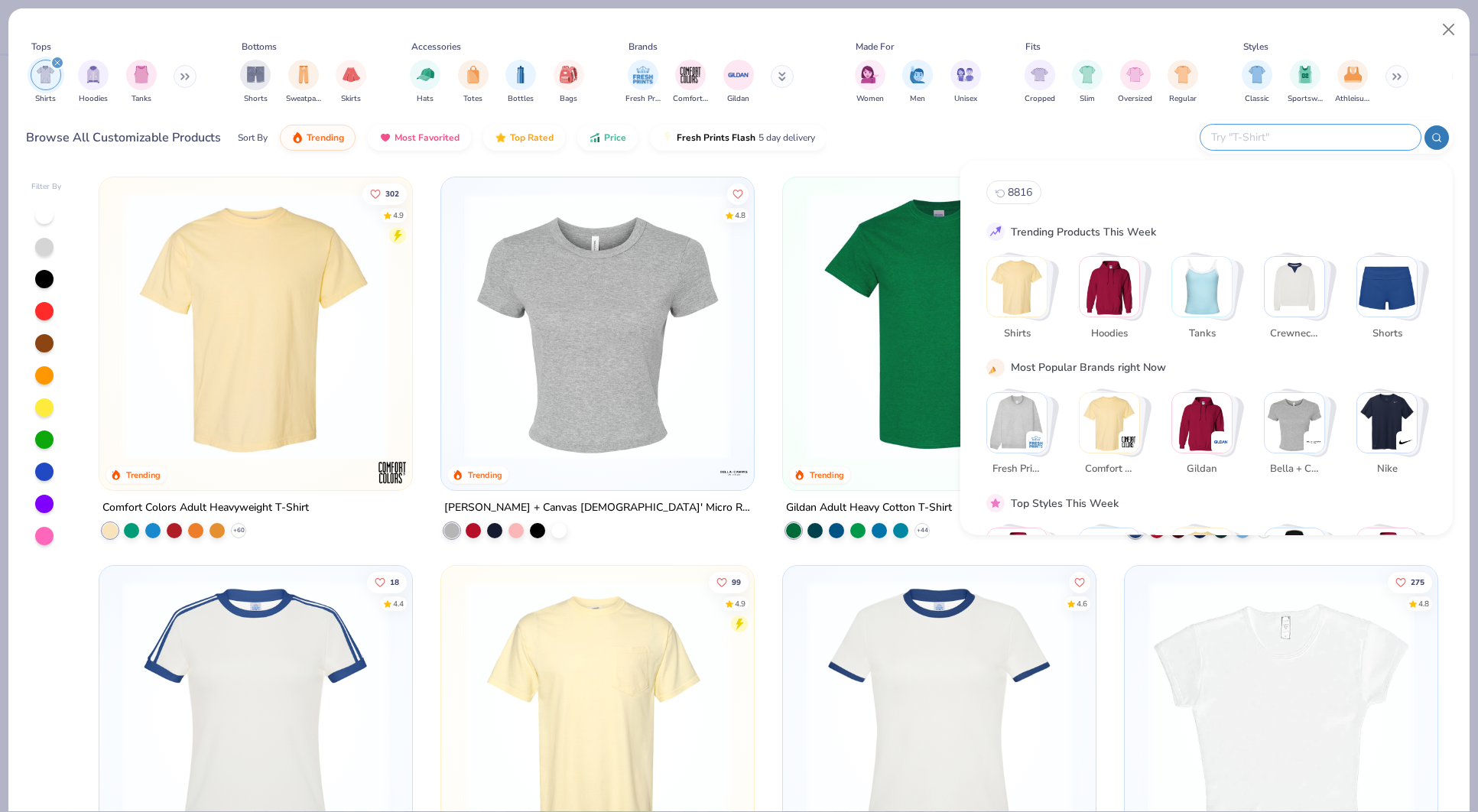
click at [1331, 134] on input "text" at bounding box center [1310, 137] width 200 height 17
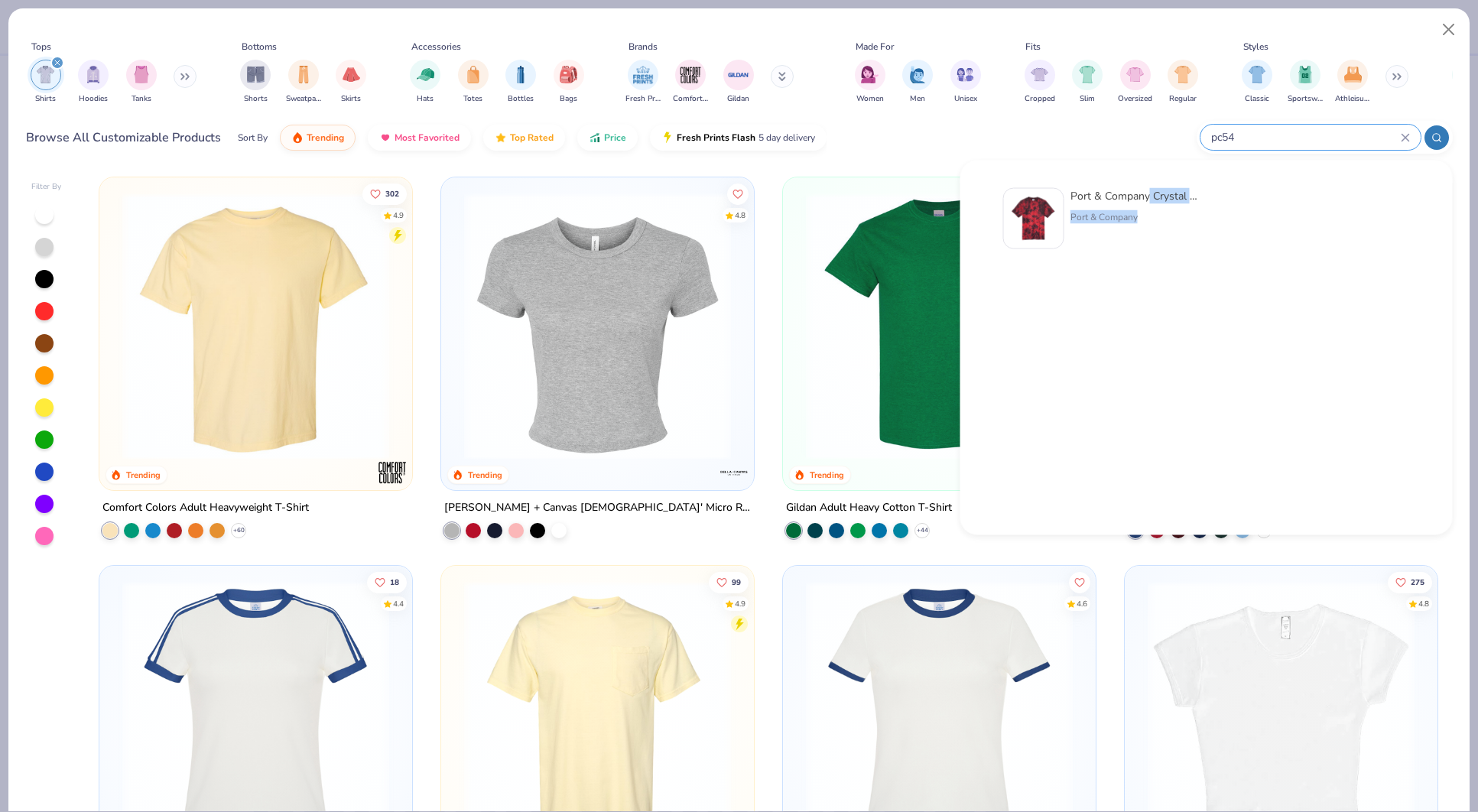
drag, startPoint x: 1147, startPoint y: 196, endPoint x: 1315, endPoint y: 247, distance: 175.6
click at [1315, 247] on div "Port & Company Crystal Tie-Dye Tee Port & Company" at bounding box center [1207, 226] width 407 height 77
click at [1315, 247] on div at bounding box center [1311, 226] width 195 height 77
click at [1312, 137] on input "pc54" at bounding box center [1306, 137] width 191 height 17
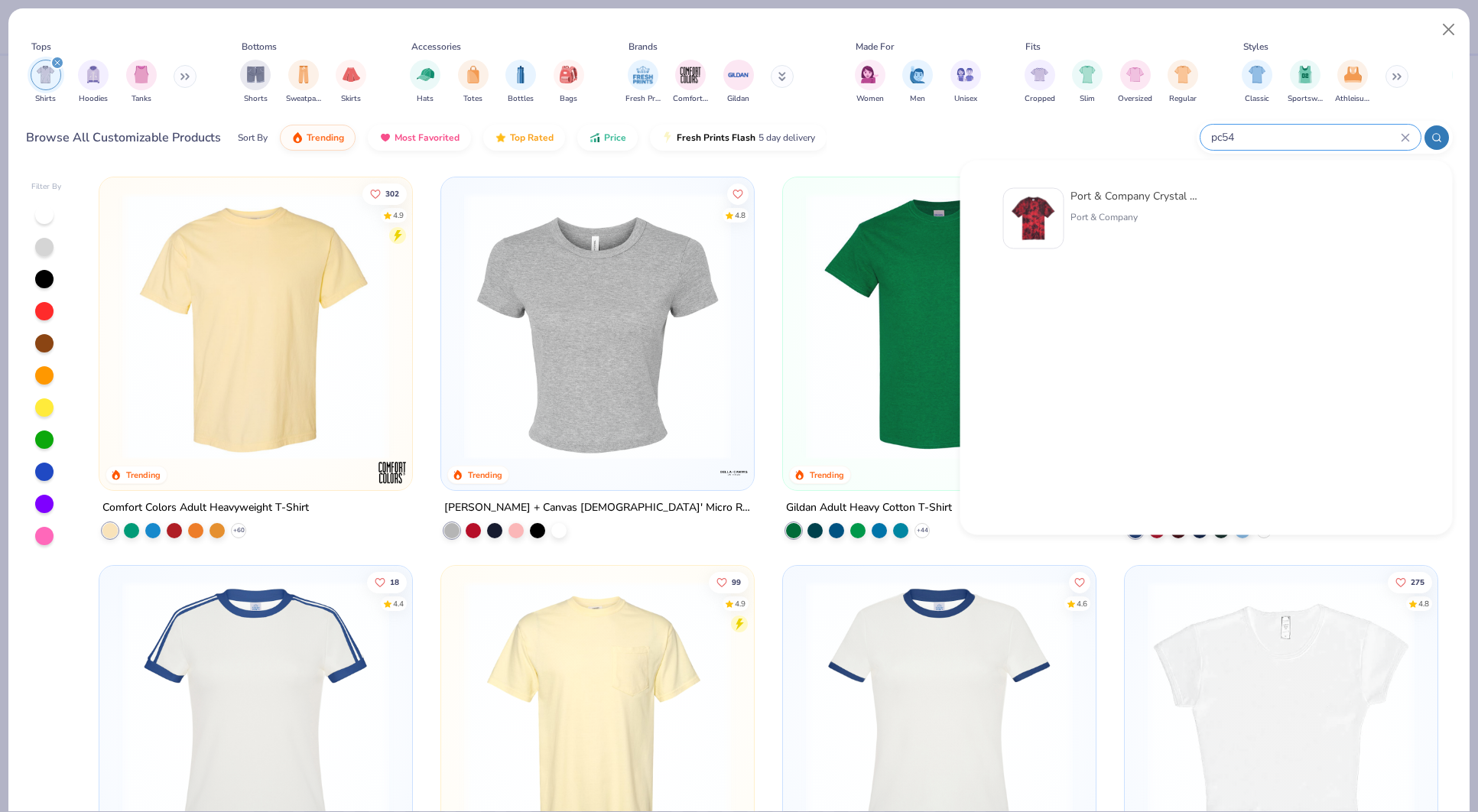
click at [1312, 137] on input "pc54" at bounding box center [1306, 137] width 191 height 17
type input "p"
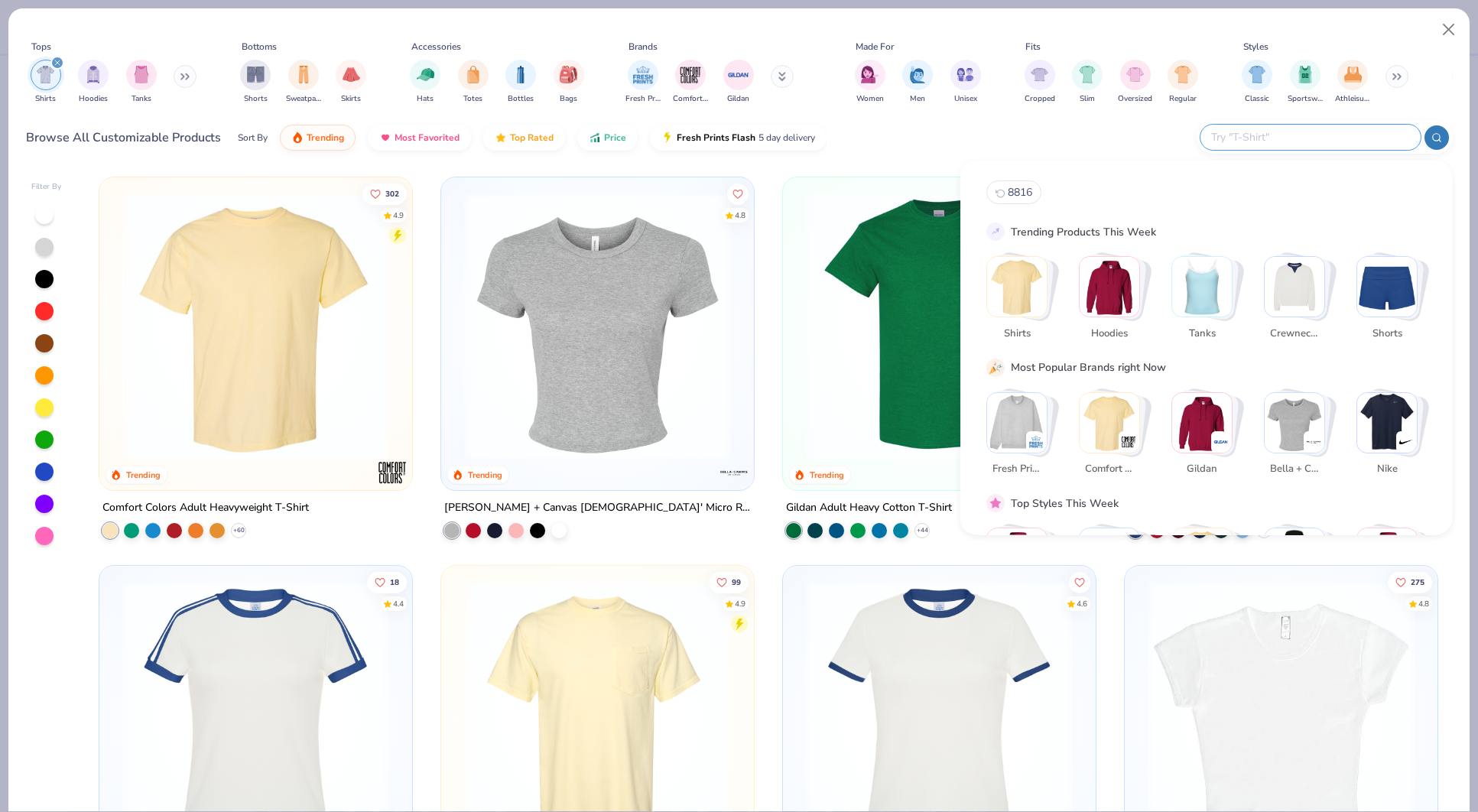
click at [777, 78] on button at bounding box center [782, 77] width 23 height 23
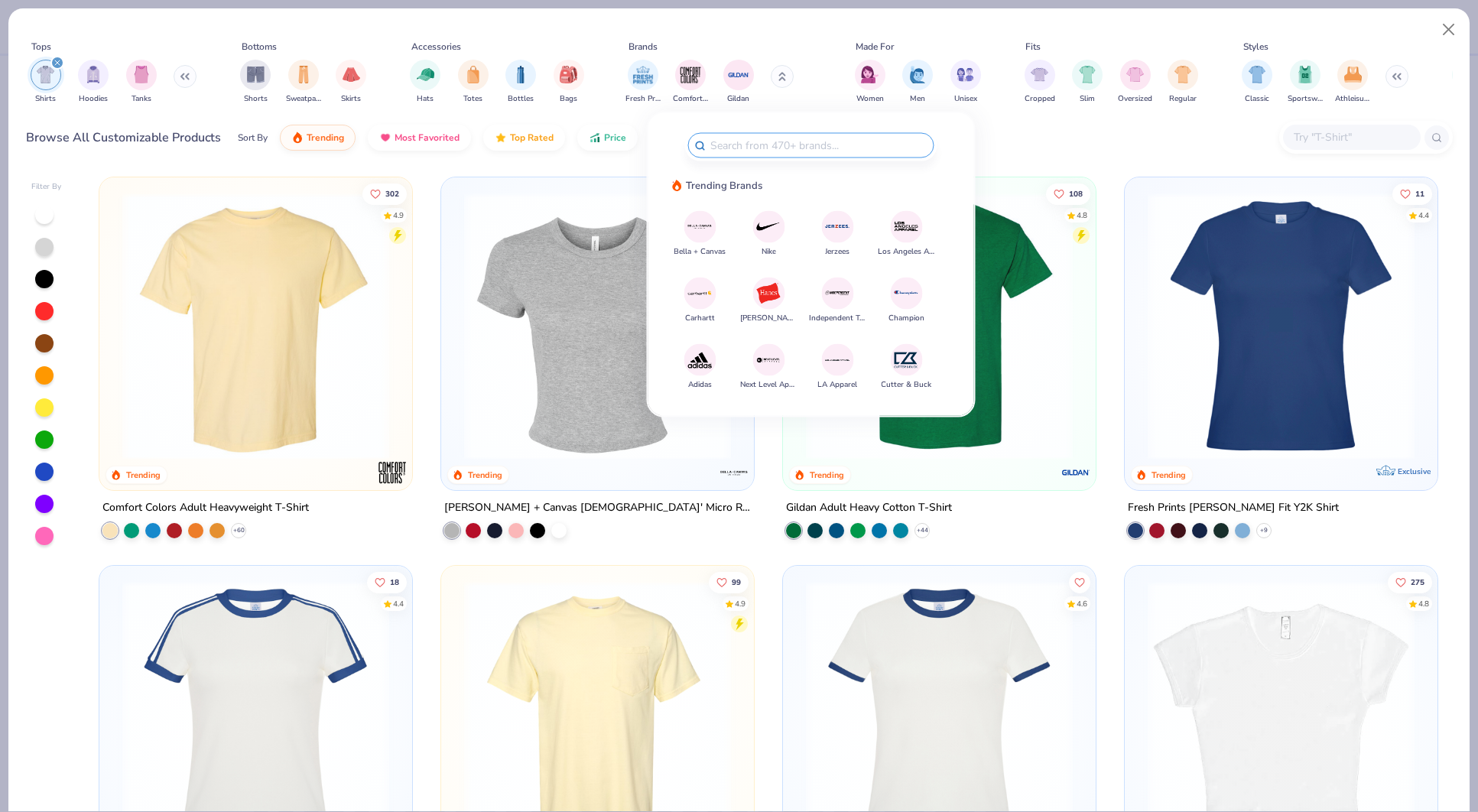
click at [814, 147] on input "text" at bounding box center [818, 145] width 218 height 17
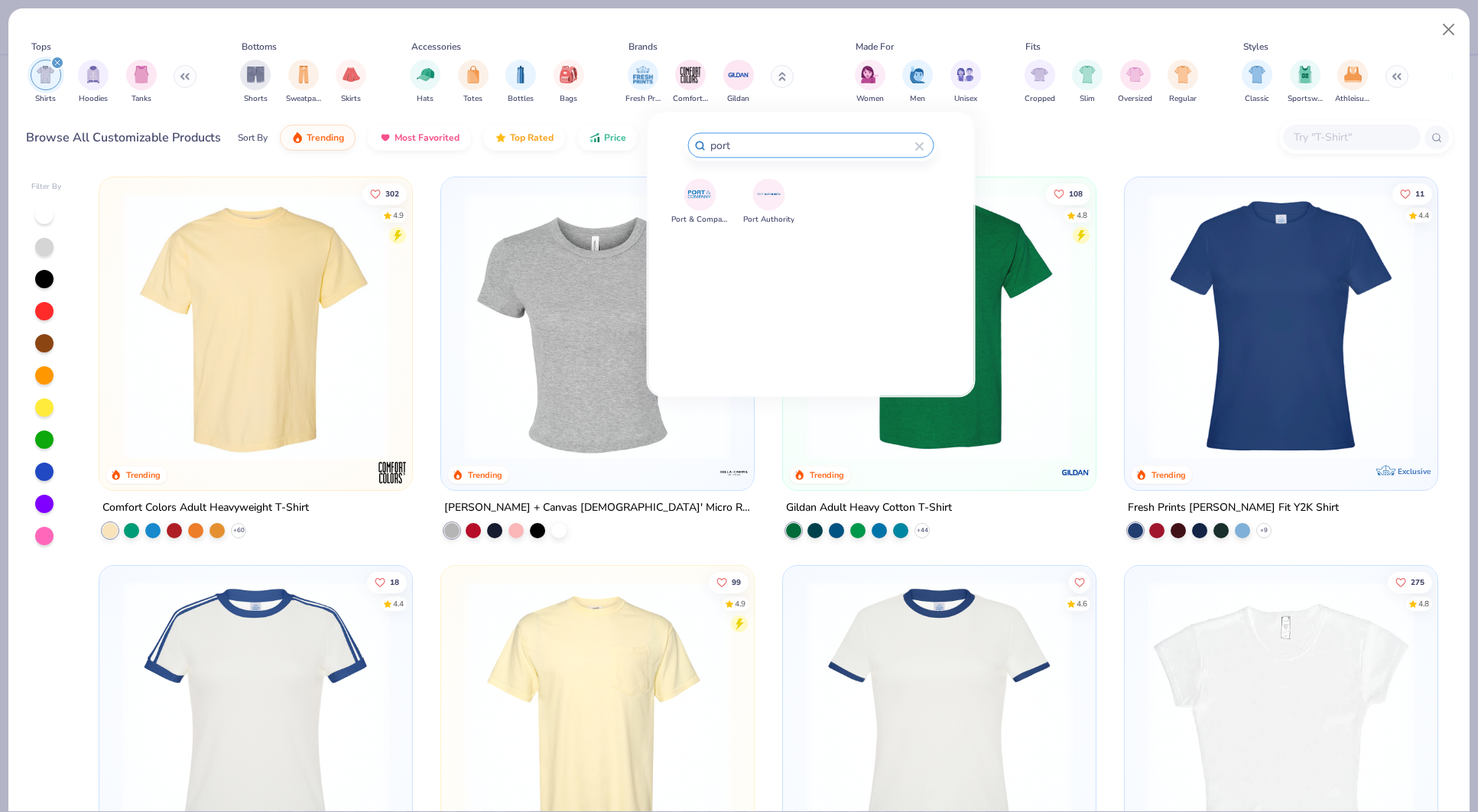
type input "port"
click at [707, 201] on img at bounding box center [700, 195] width 26 height 26
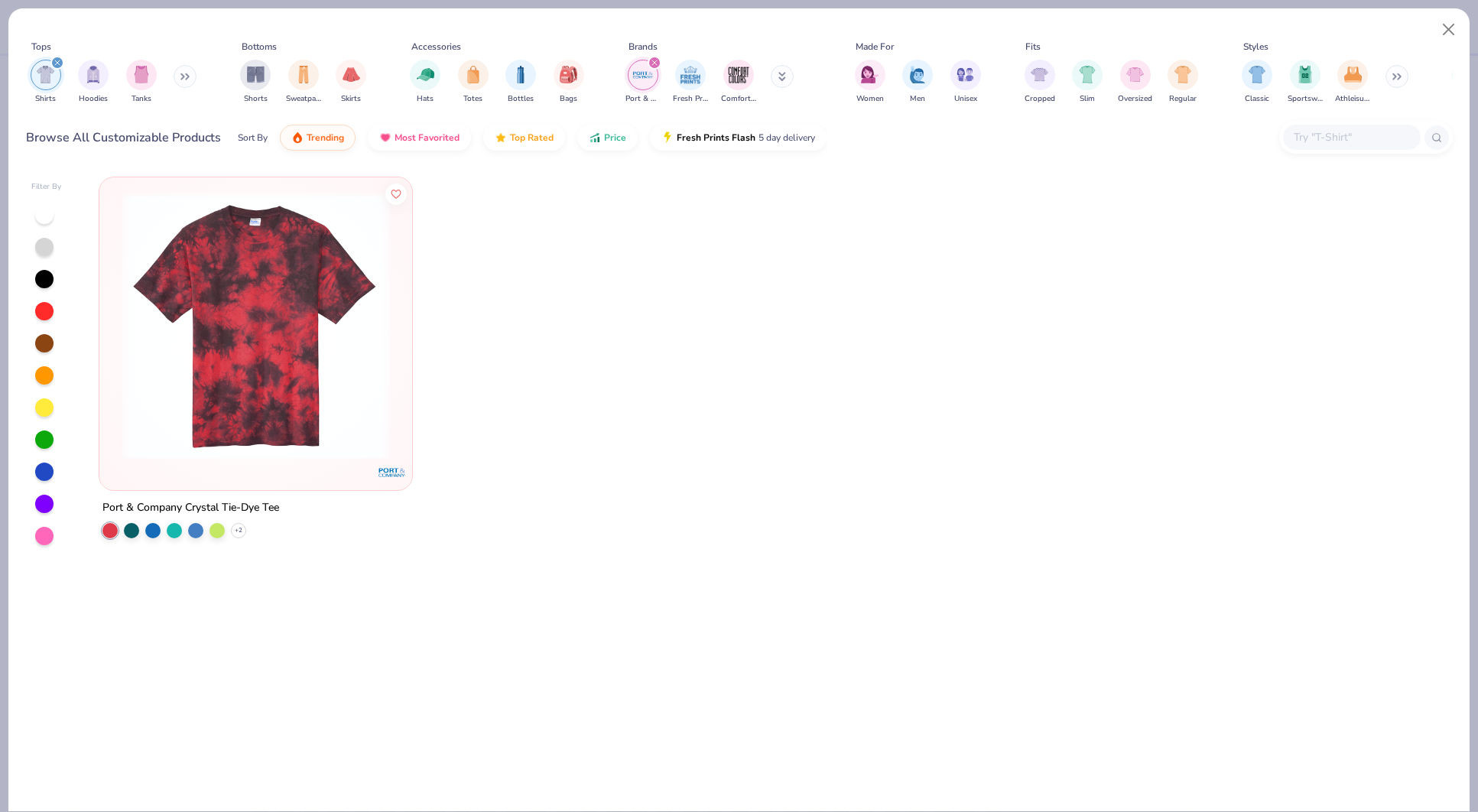
click at [656, 64] on icon "filter for Port & Company" at bounding box center [655, 63] width 5 height 5
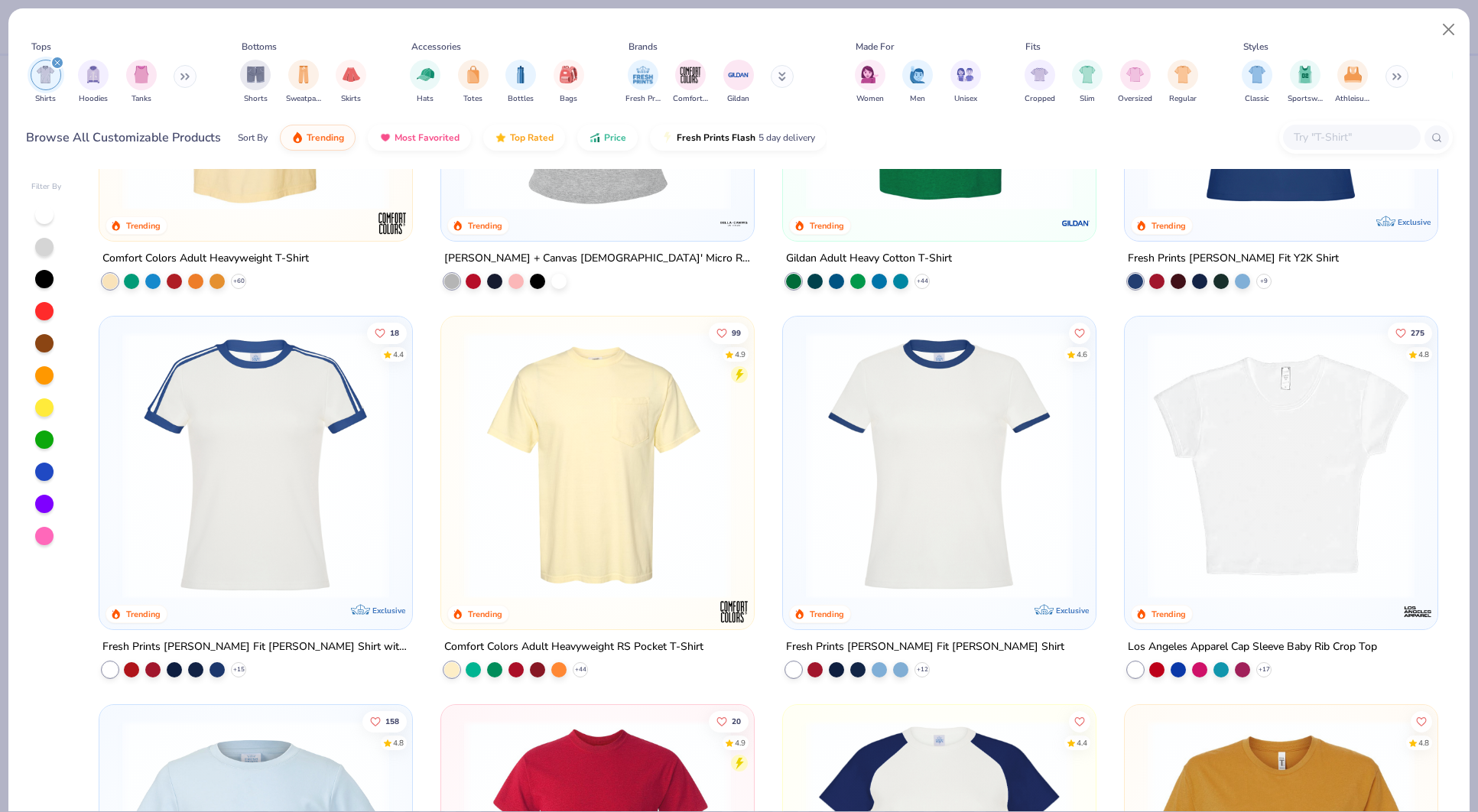
scroll to position [204, 0]
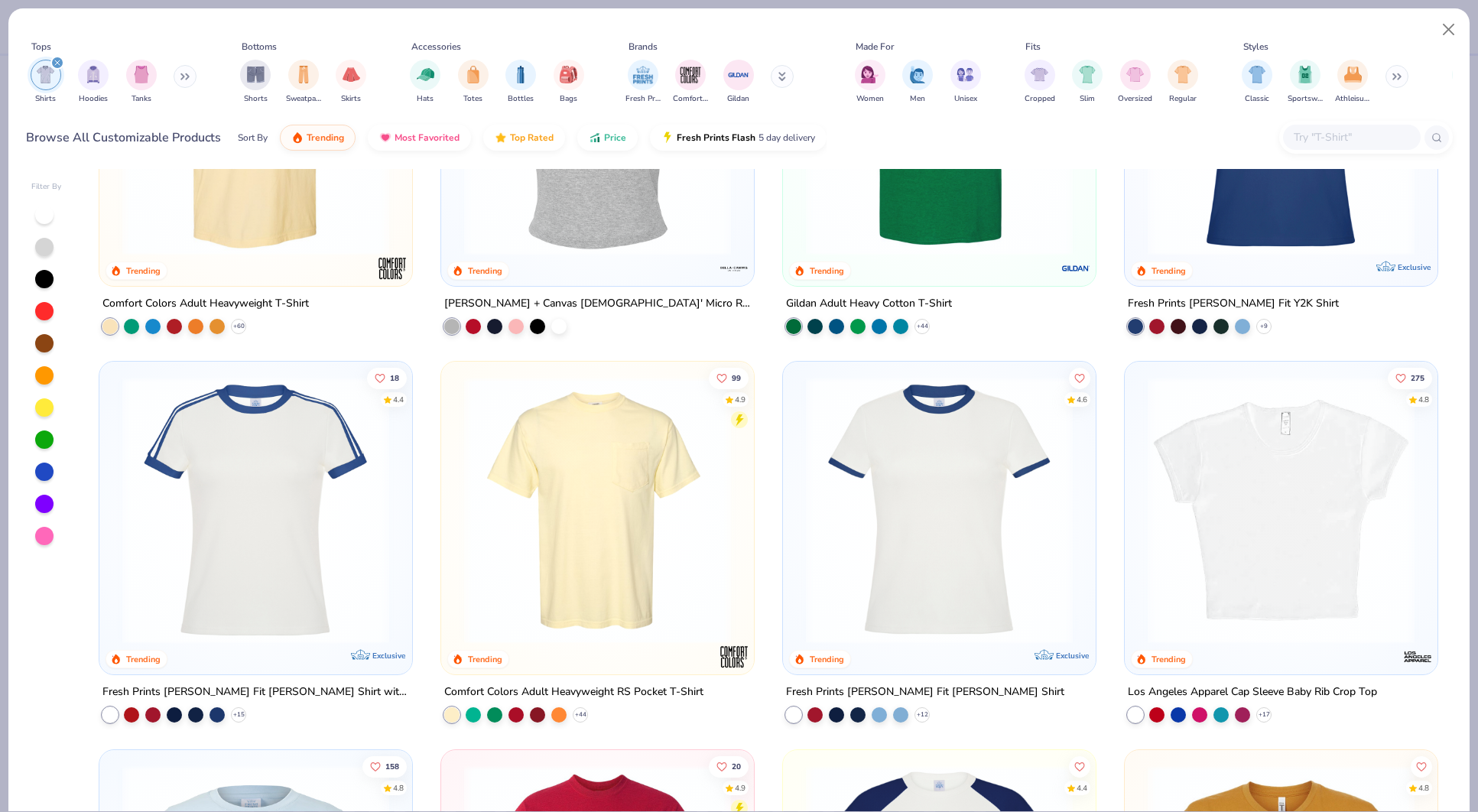
click at [43, 245] on div at bounding box center [45, 247] width 18 height 18
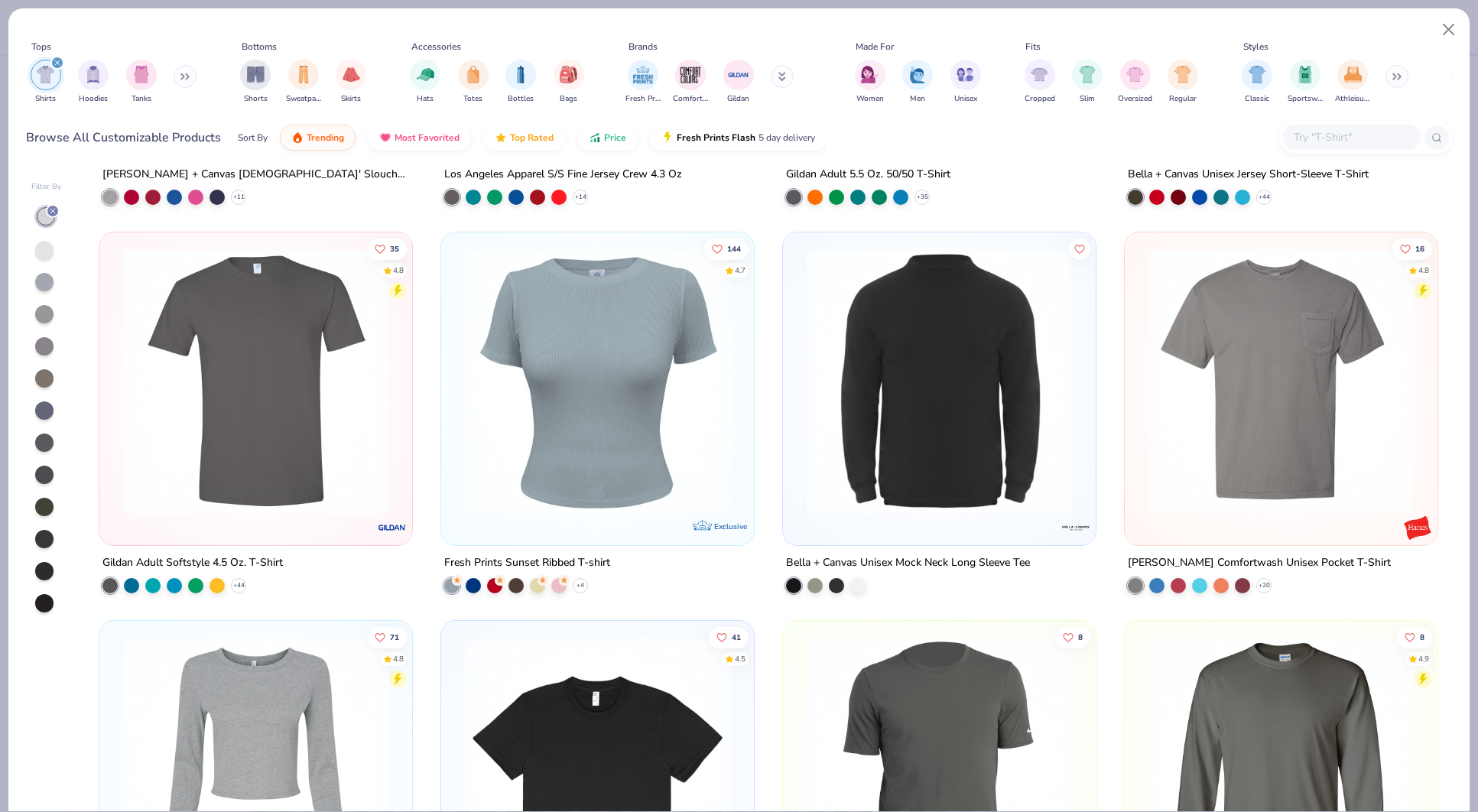
scroll to position [1500, 0]
click at [1266, 346] on img at bounding box center [1281, 381] width 282 height 267
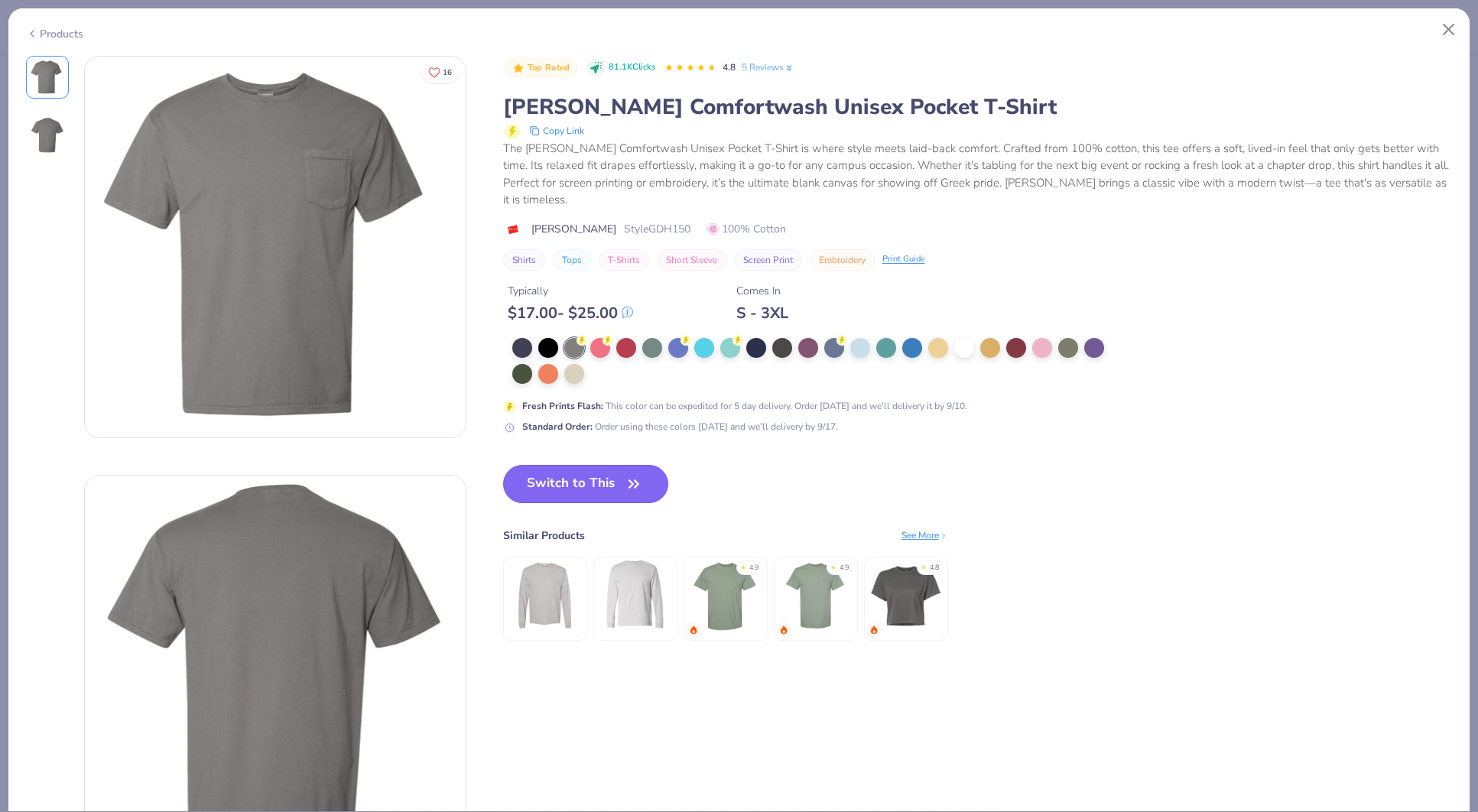
click at [619, 465] on button "Switch to This" at bounding box center [585, 484] width 166 height 38
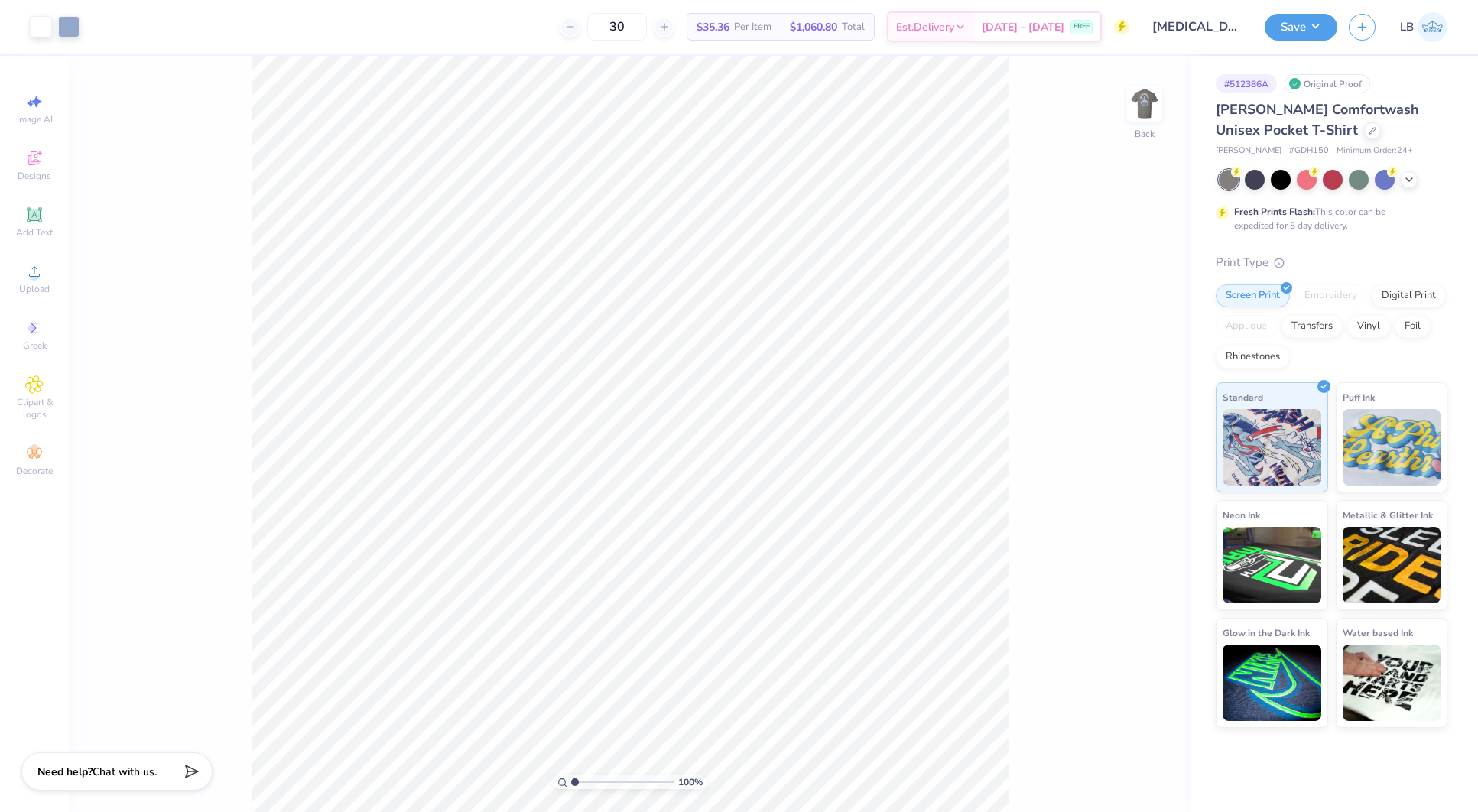
click at [1265, 128] on div "[PERSON_NAME] Comfortwash Unisex Pocket T-Shirt" at bounding box center [1331, 120] width 232 height 41
click at [1364, 135] on div at bounding box center [1372, 129] width 16 height 16
